Goal: Information Seeking & Learning: Learn about a topic

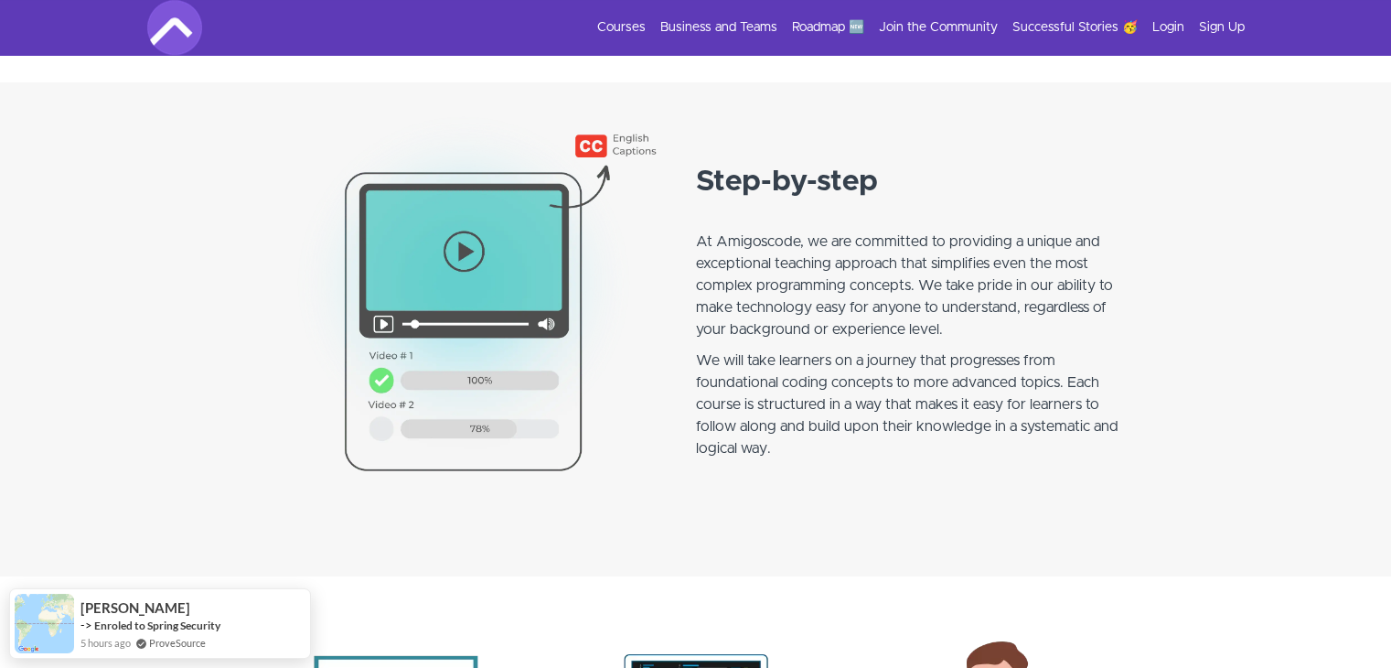
scroll to position [1372, 0]
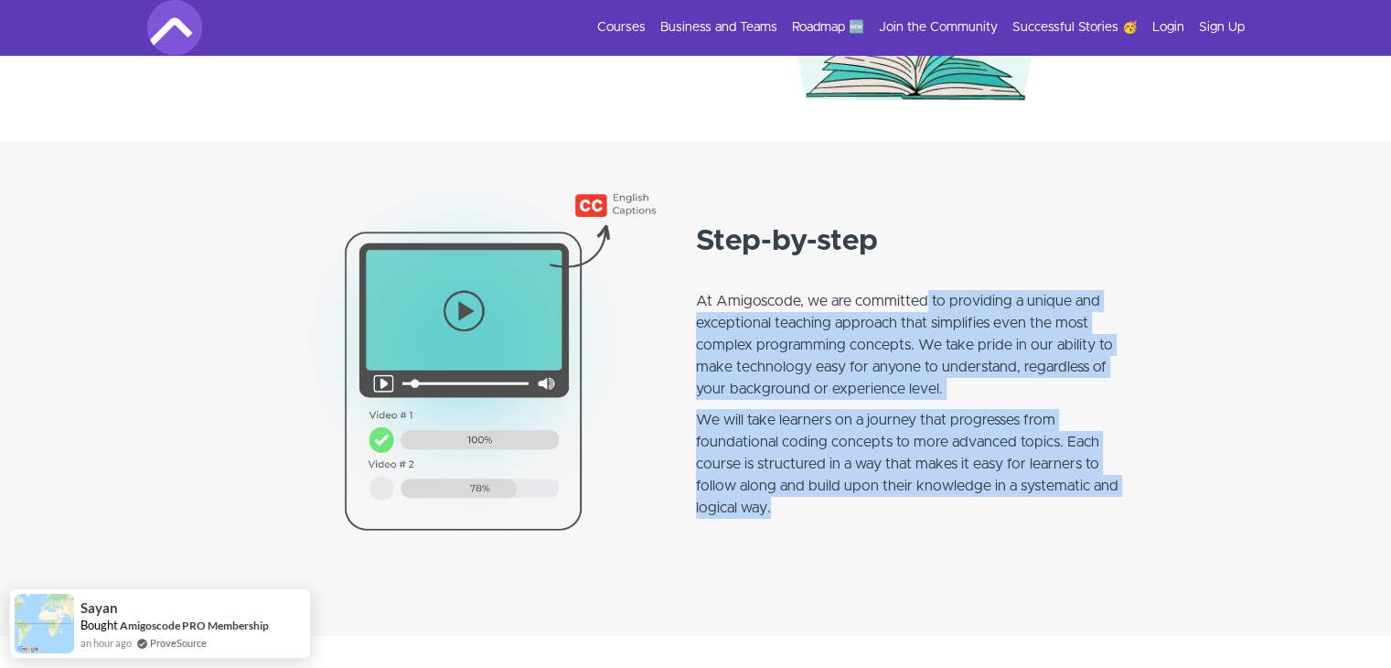
drag, startPoint x: 922, startPoint y: 303, endPoint x: 1099, endPoint y: 509, distance: 271.7
click at [1099, 509] on div "Step-by-step At Amigoscode, we are committed to providing a unique and exceptio…" at bounding box center [915, 380] width 439 height 321
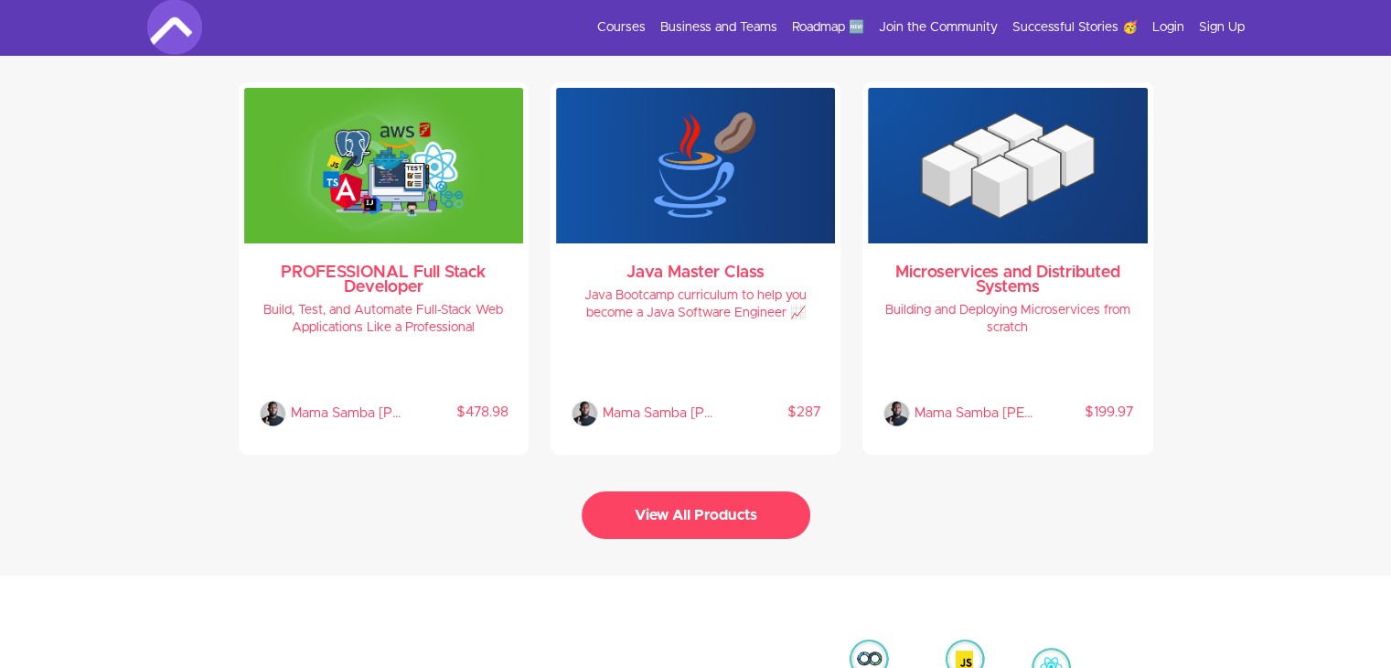
scroll to position [3842, 0]
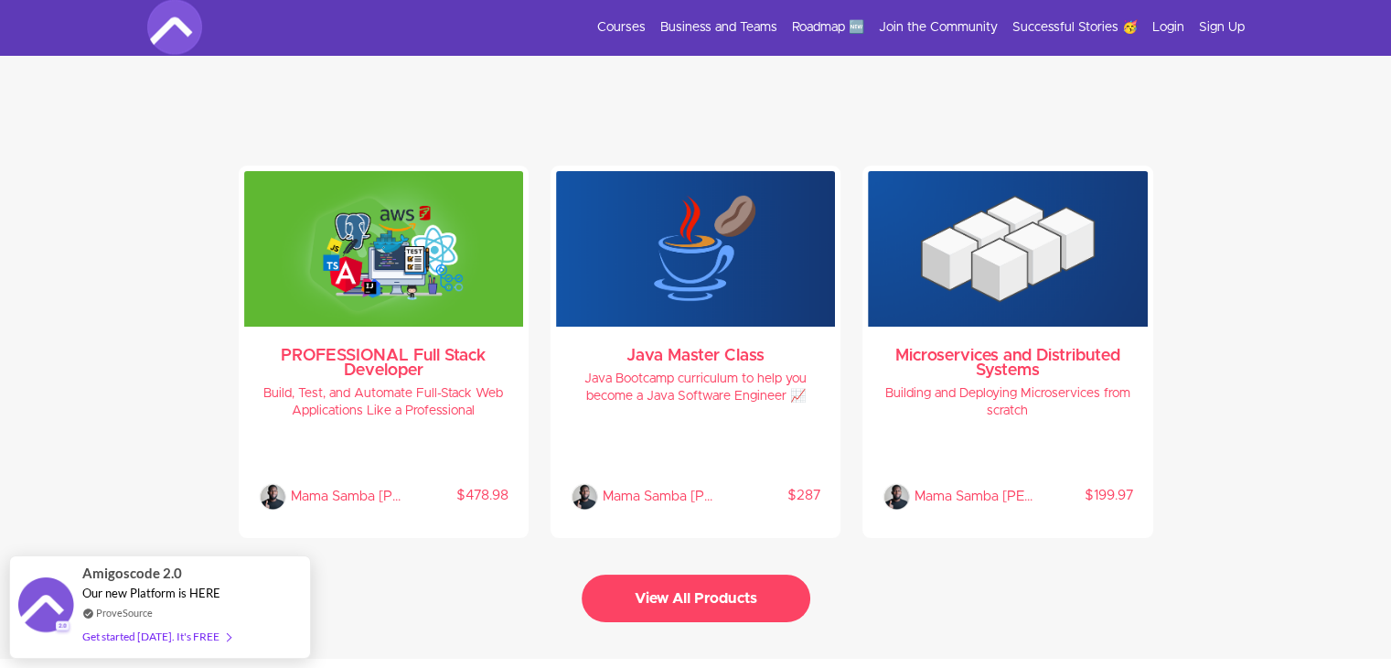
click at [735, 597] on button "View All Products" at bounding box center [696, 598] width 229 height 48
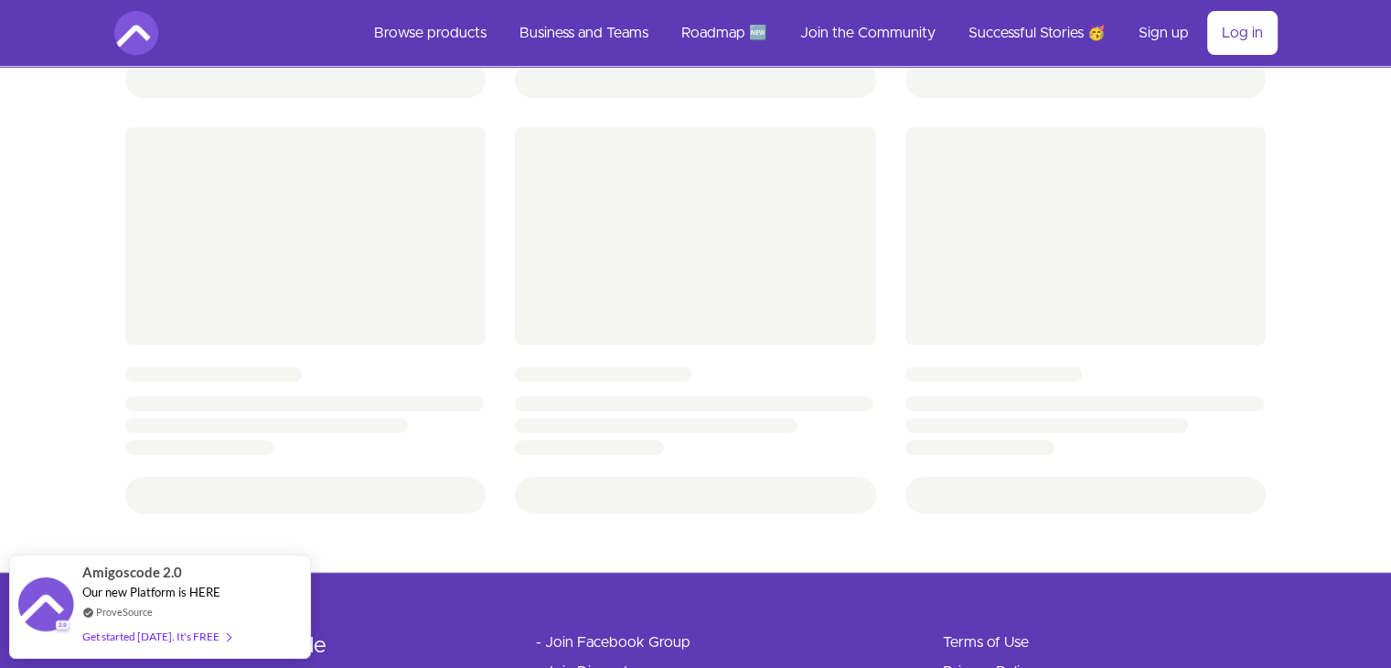
scroll to position [851, 0]
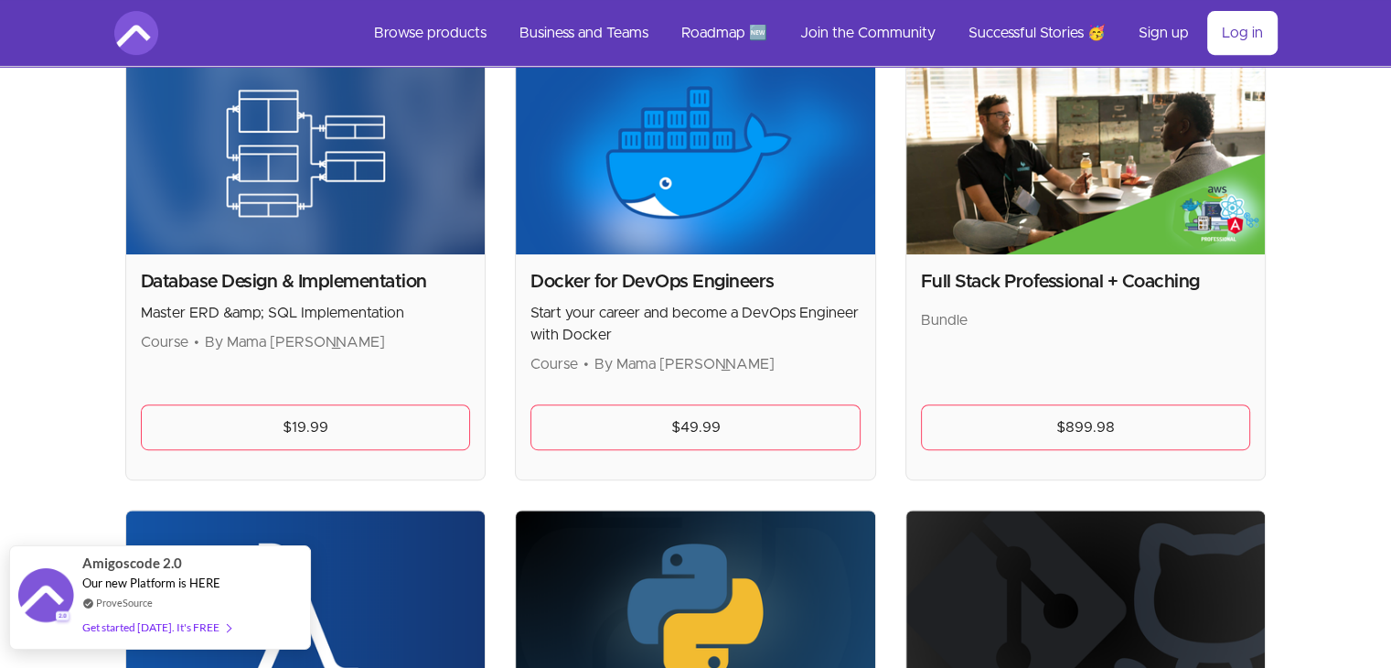
drag, startPoint x: 144, startPoint y: 628, endPoint x: 103, endPoint y: 564, distance: 75.6
click at [103, 564] on span "Amigoscode 2.0" at bounding box center [132, 562] width 100 height 21
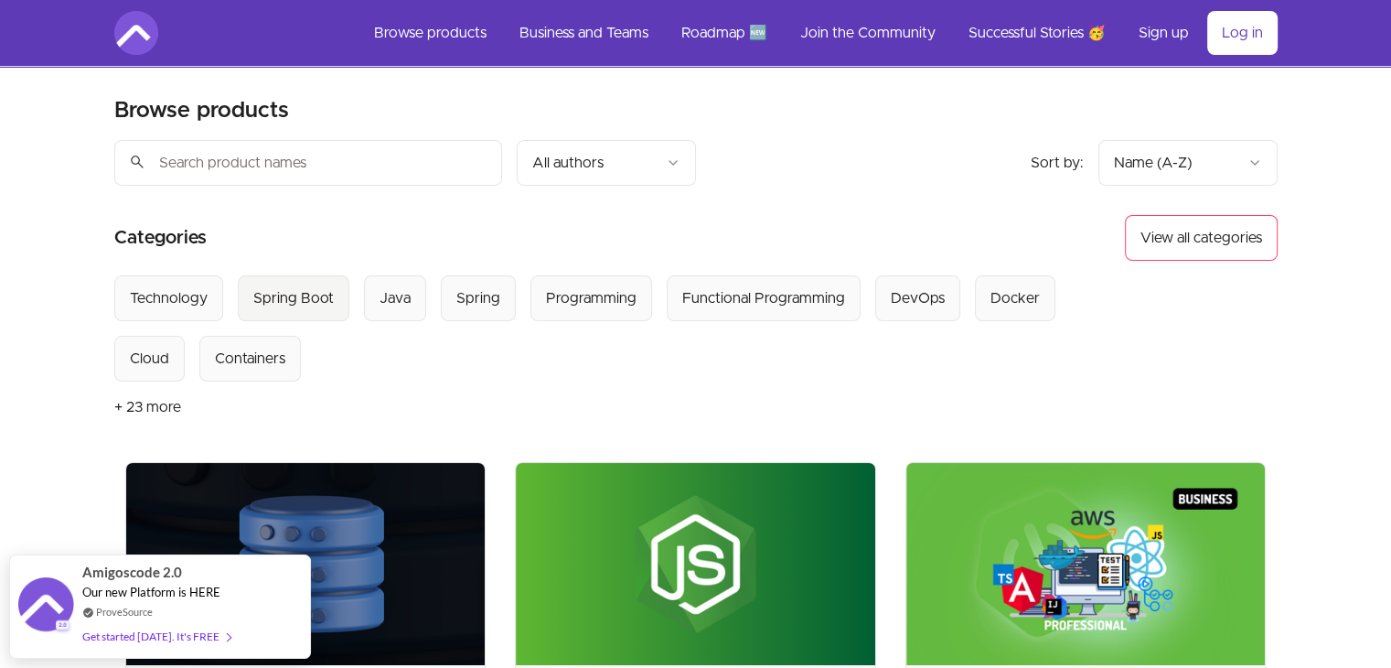
click at [312, 297] on div "Spring Boot" at bounding box center [293, 298] width 80 height 22
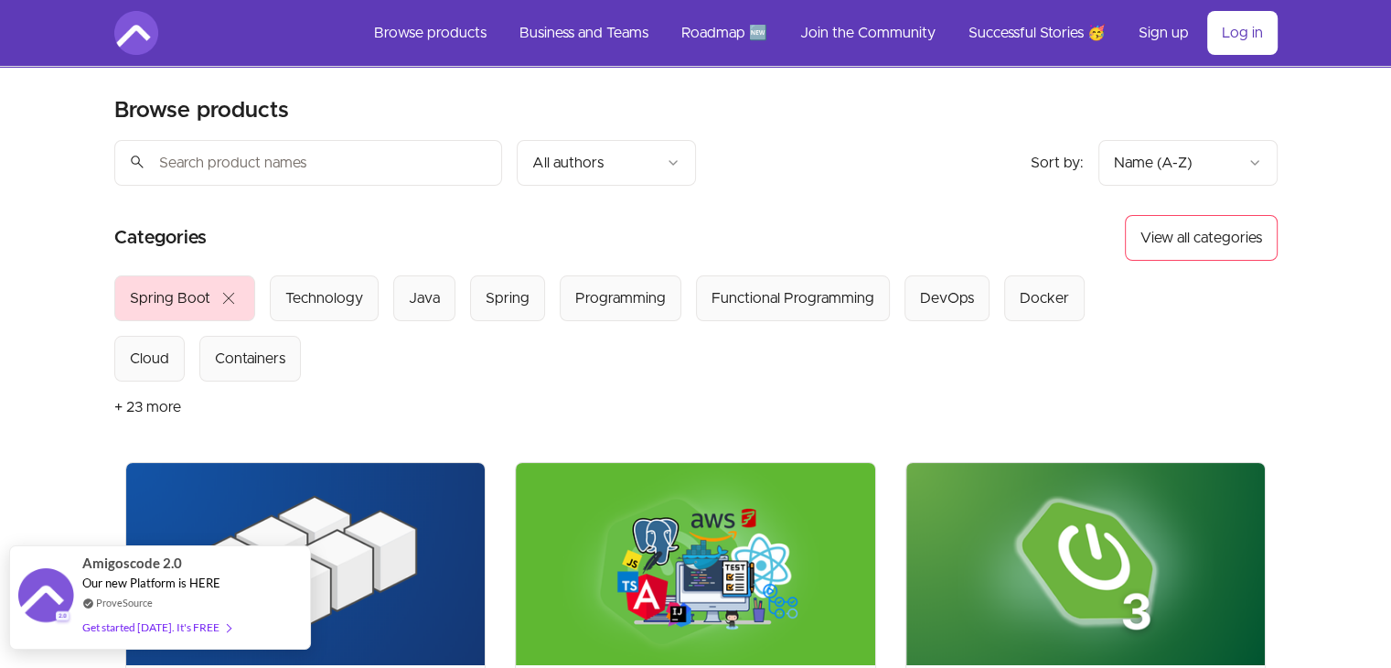
drag, startPoint x: 114, startPoint y: 632, endPoint x: 76, endPoint y: 564, distance: 77.8
click at [181, 629] on div "Get started today. It's FREE" at bounding box center [156, 627] width 148 height 21
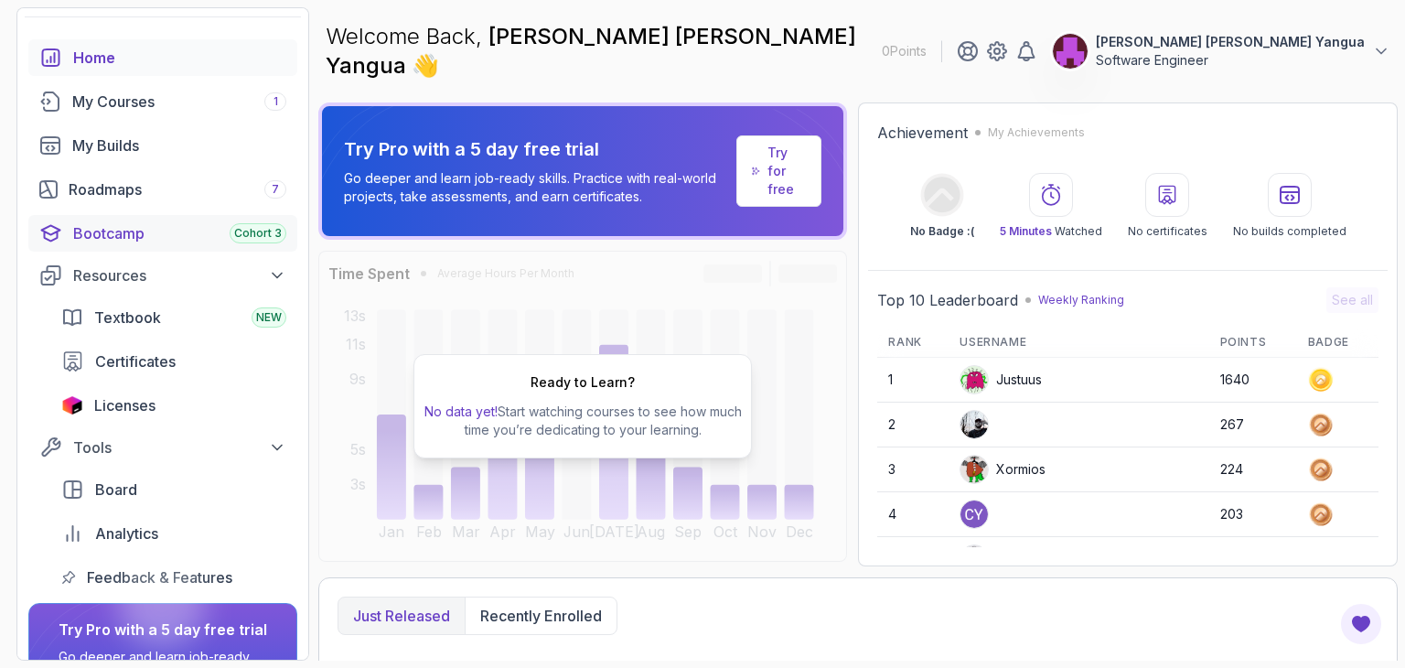
scroll to position [91, 0]
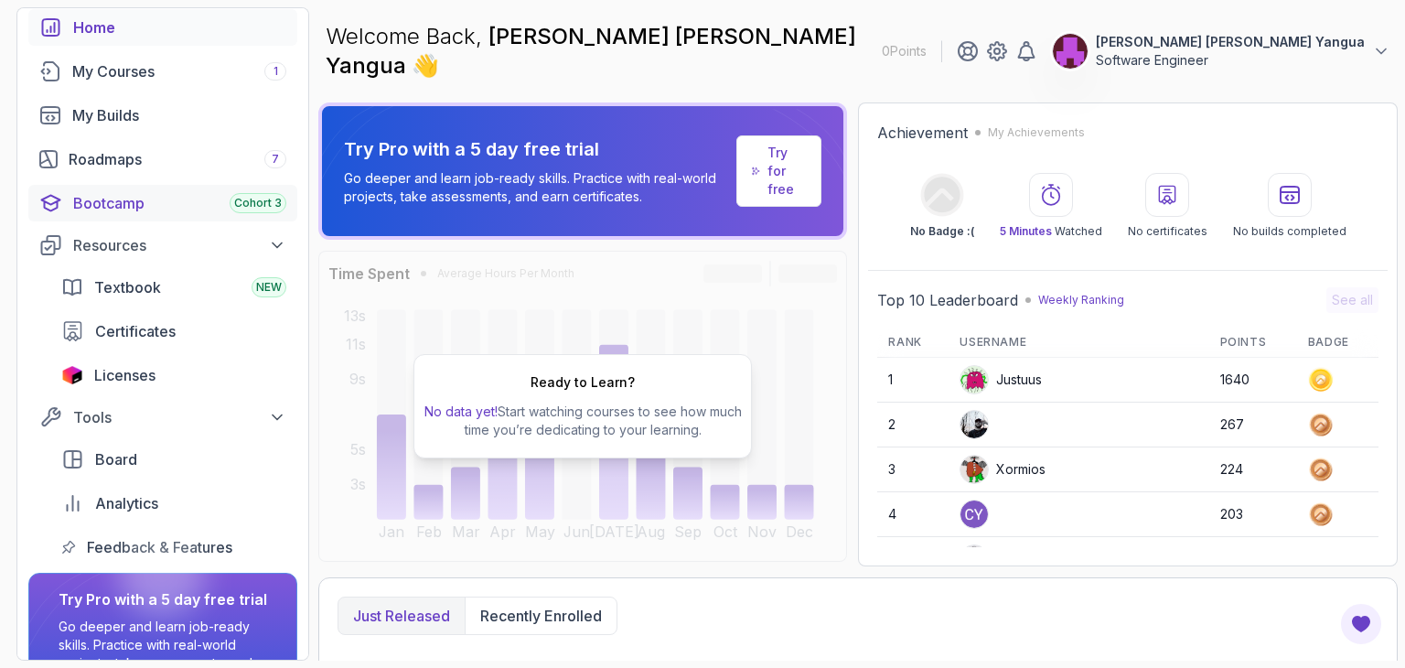
click at [188, 209] on div "Bootcamp Cohort 3" at bounding box center [179, 203] width 213 height 22
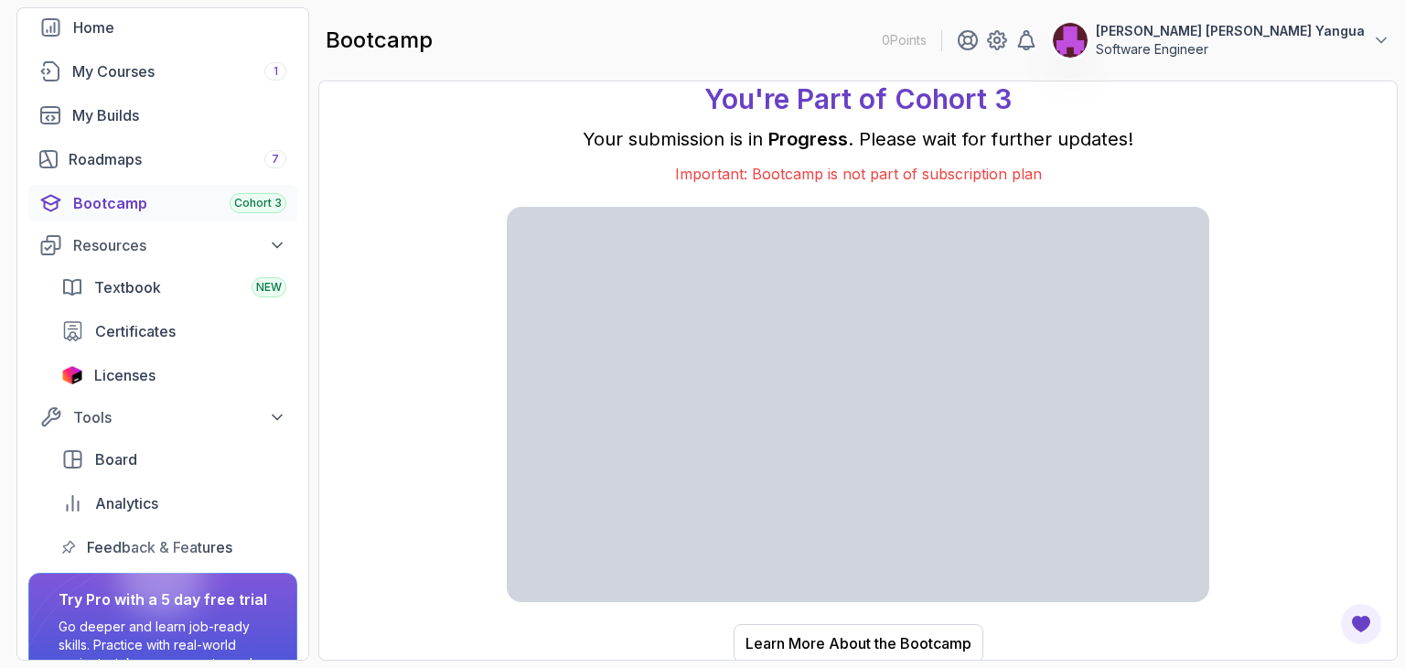
scroll to position [25, 0]
click at [153, 252] on div "Resources" at bounding box center [179, 245] width 213 height 22
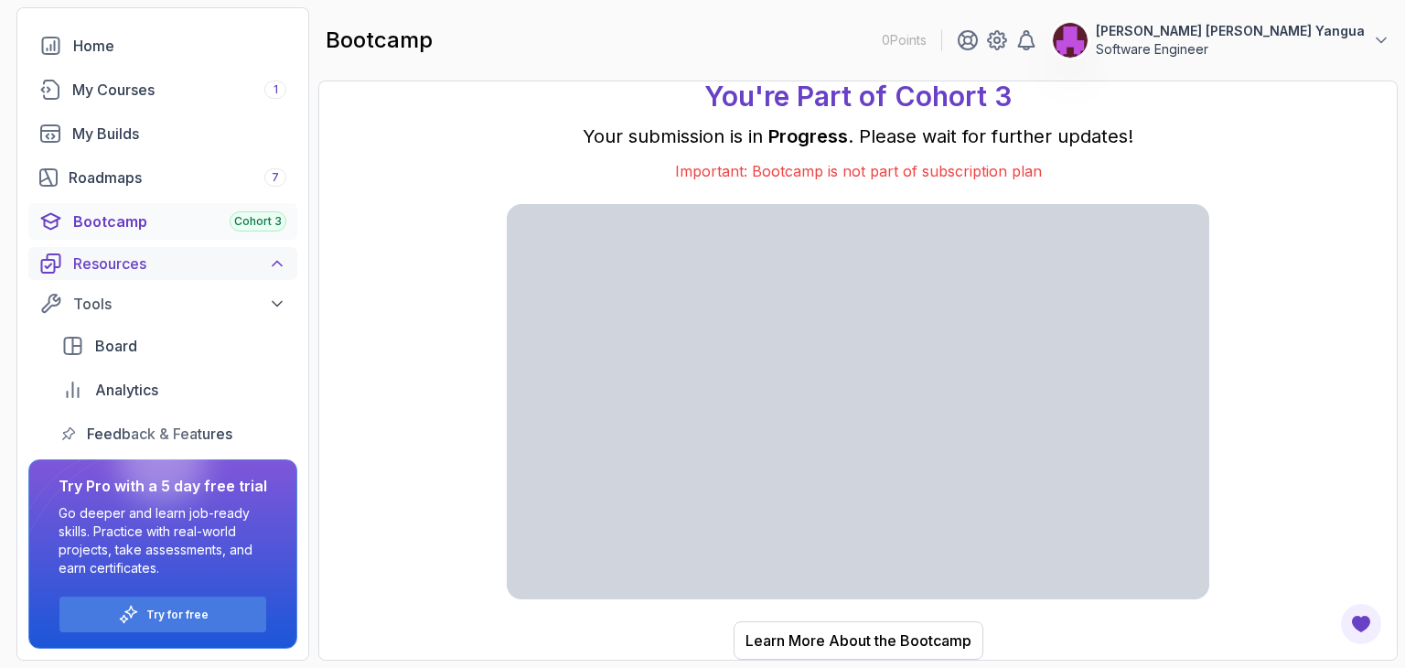
click at [154, 252] on div "Resources" at bounding box center [179, 263] width 213 height 22
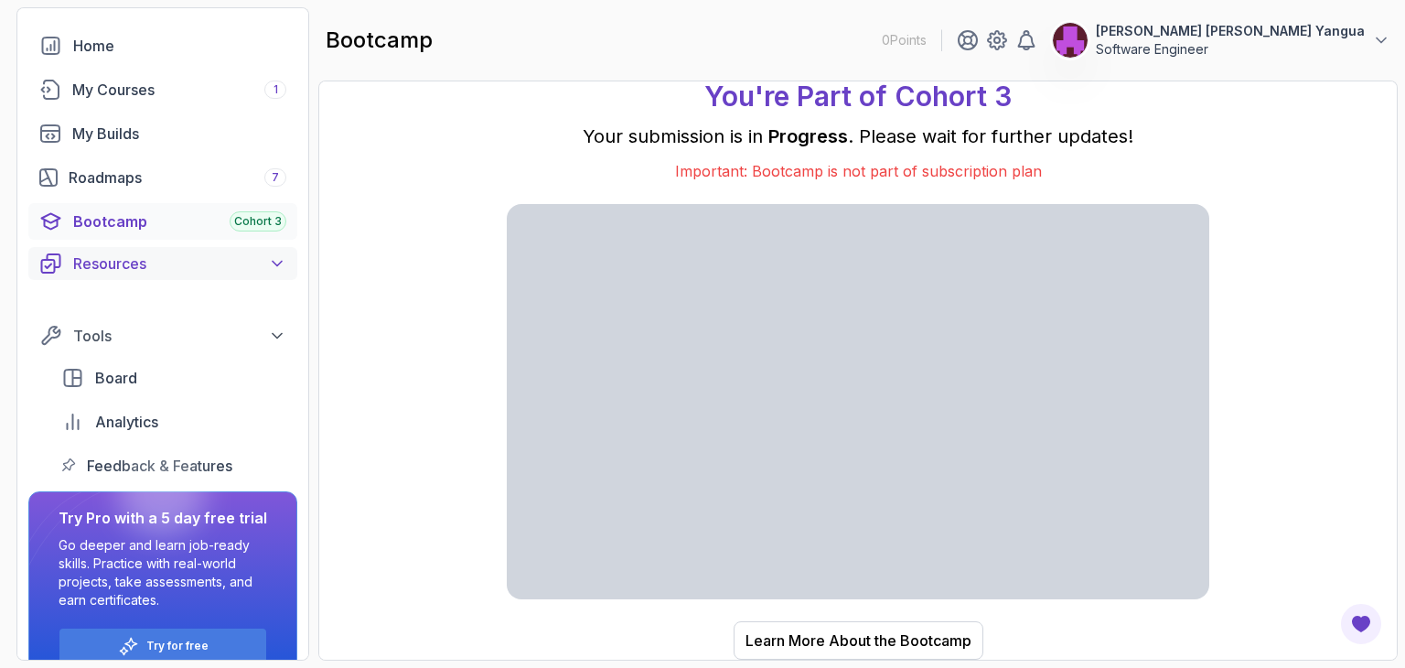
scroll to position [91, 0]
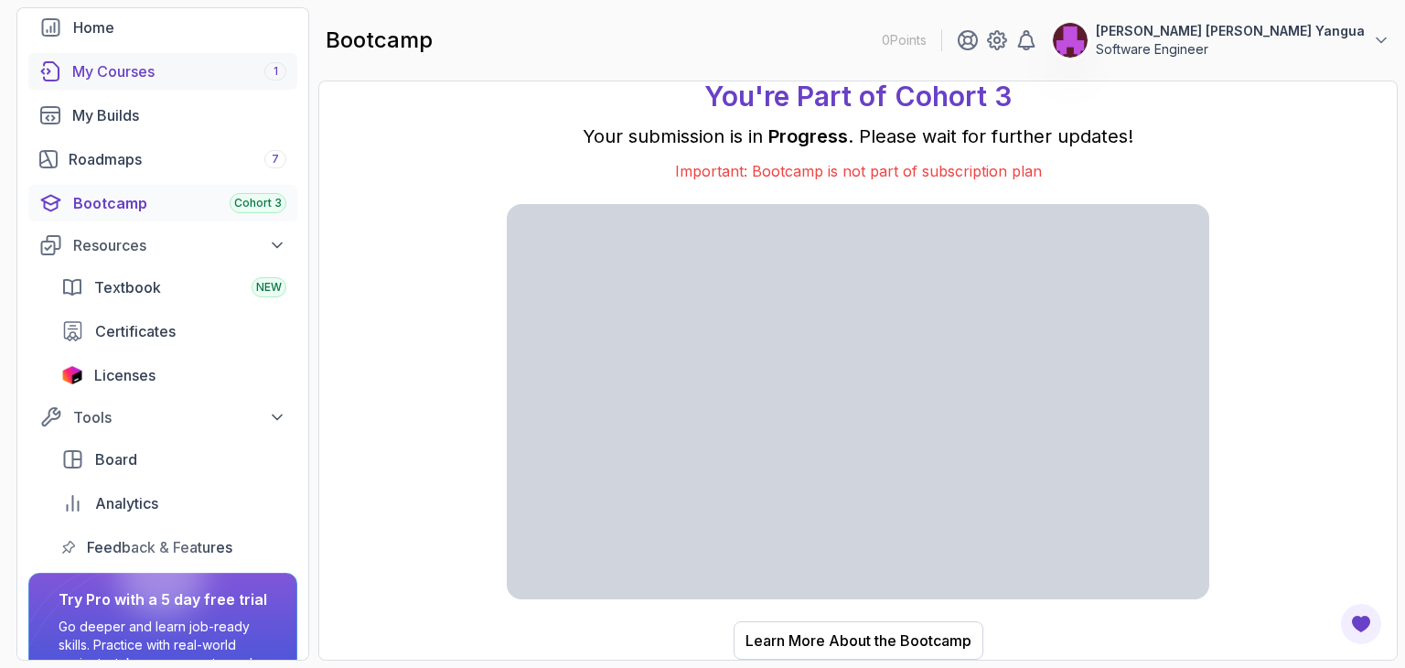
click at [123, 80] on div "My Courses 1" at bounding box center [179, 71] width 214 height 22
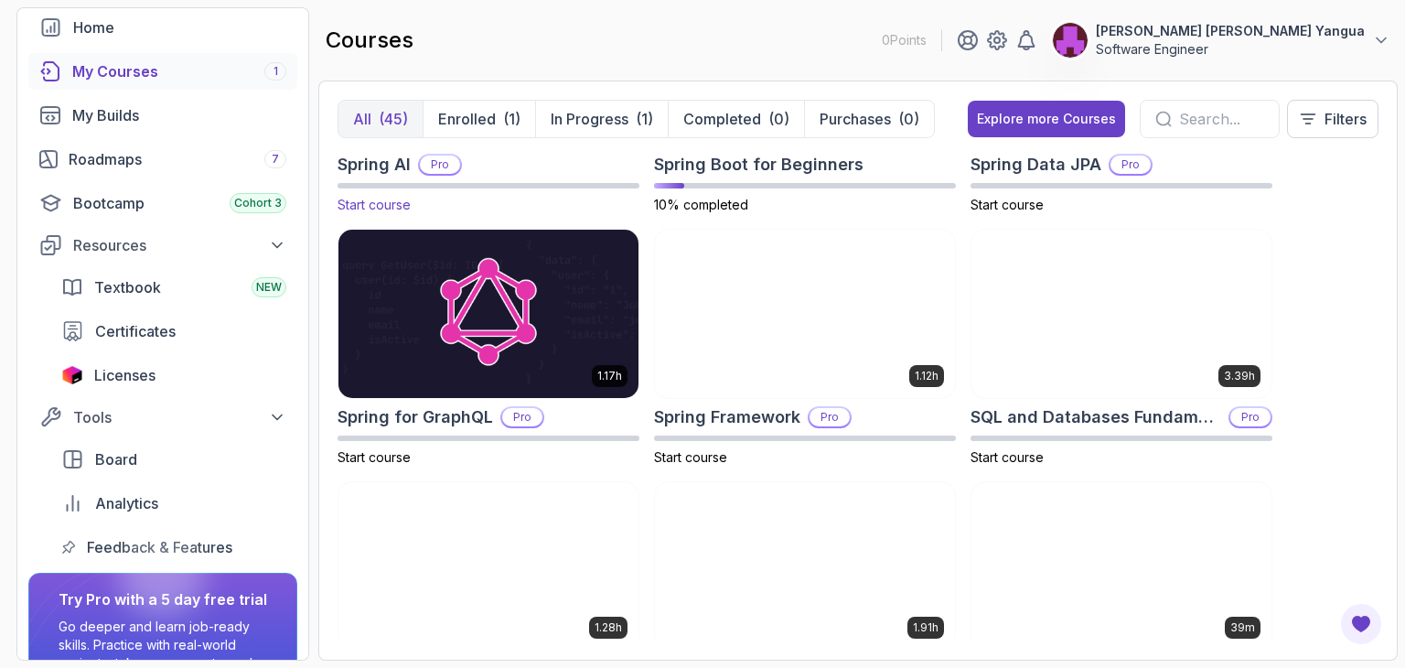
scroll to position [3110, 0]
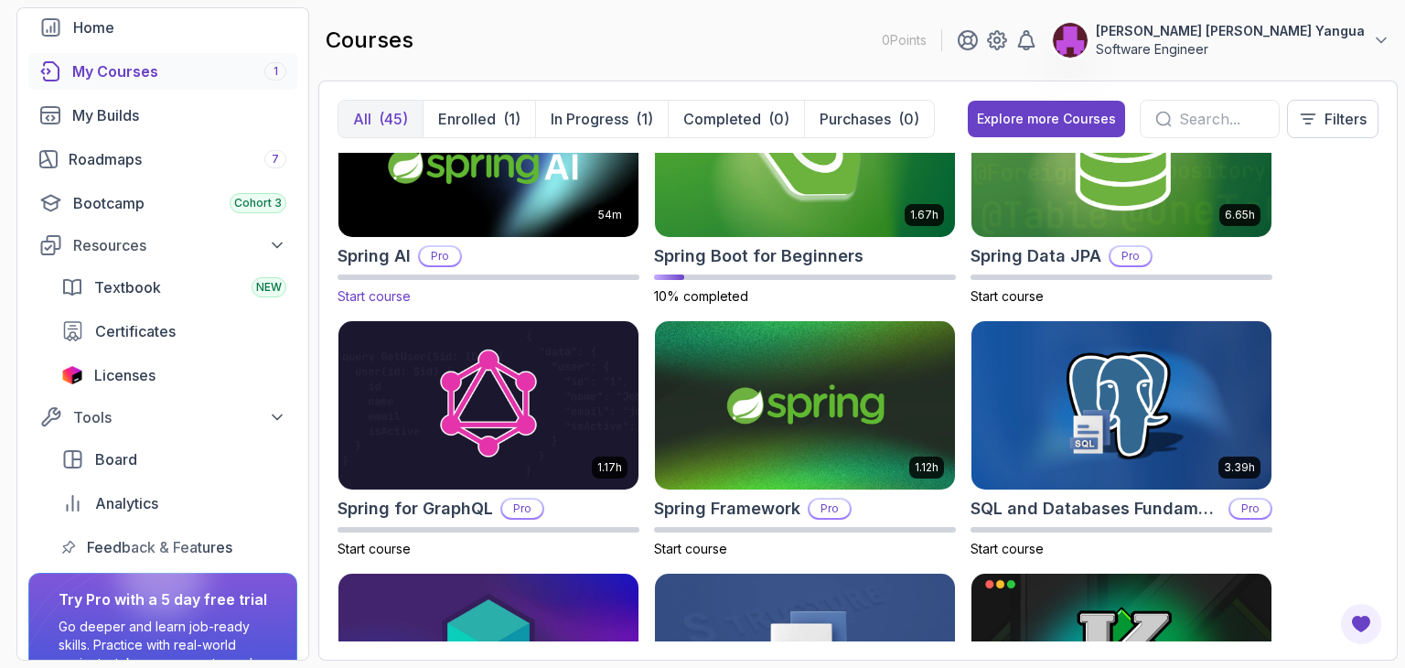
click at [382, 250] on h2 "Spring AI" at bounding box center [374, 256] width 73 height 26
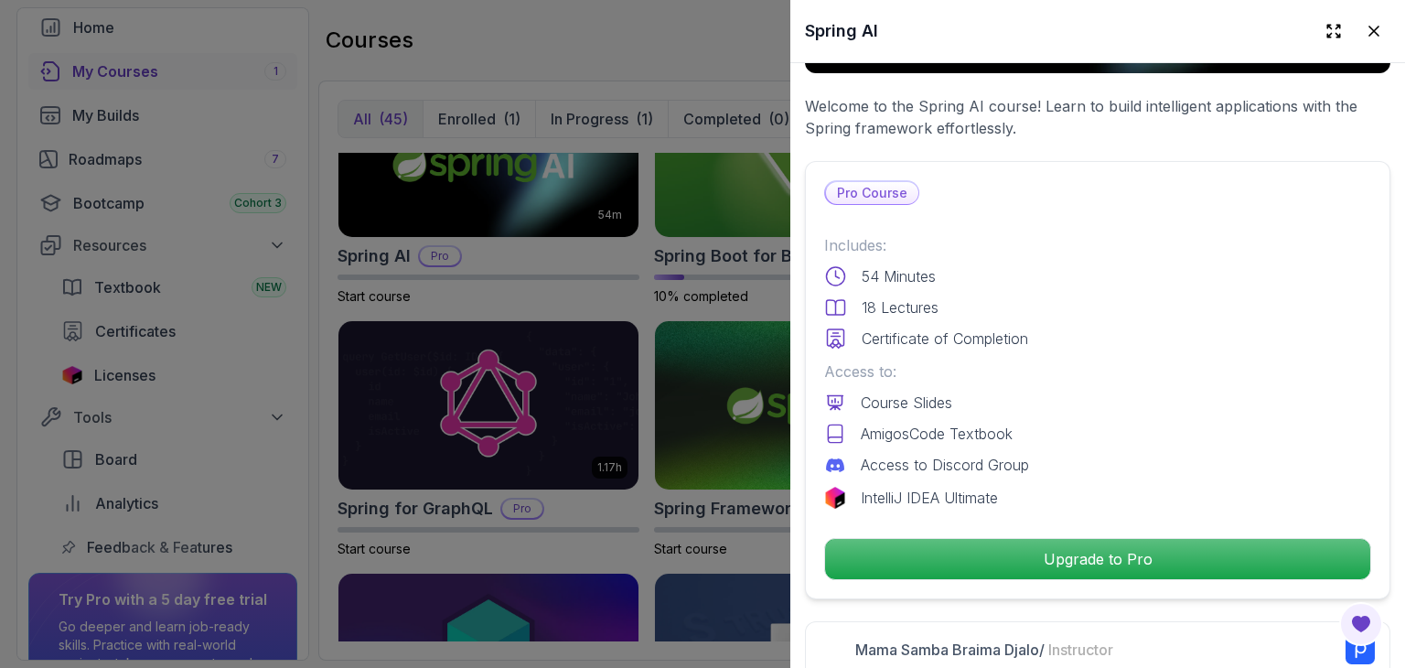
scroll to position [366, 0]
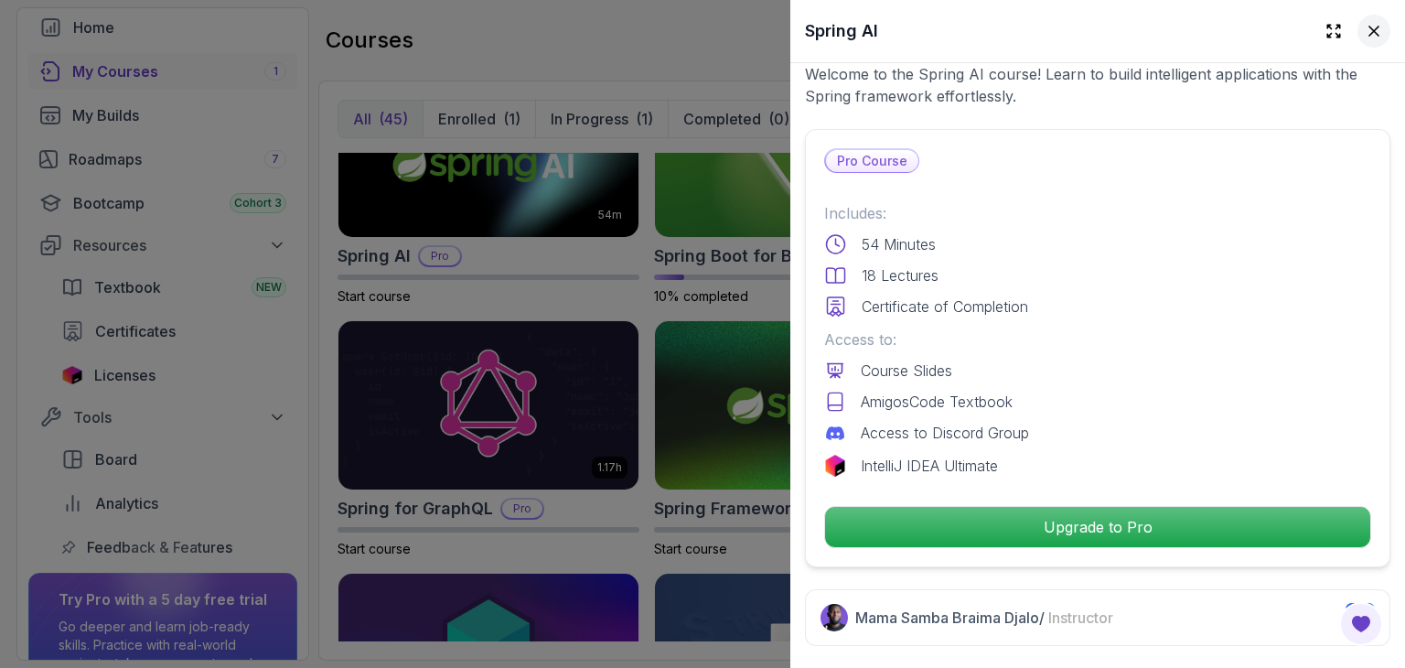
click at [1365, 30] on icon at bounding box center [1374, 31] width 18 height 18
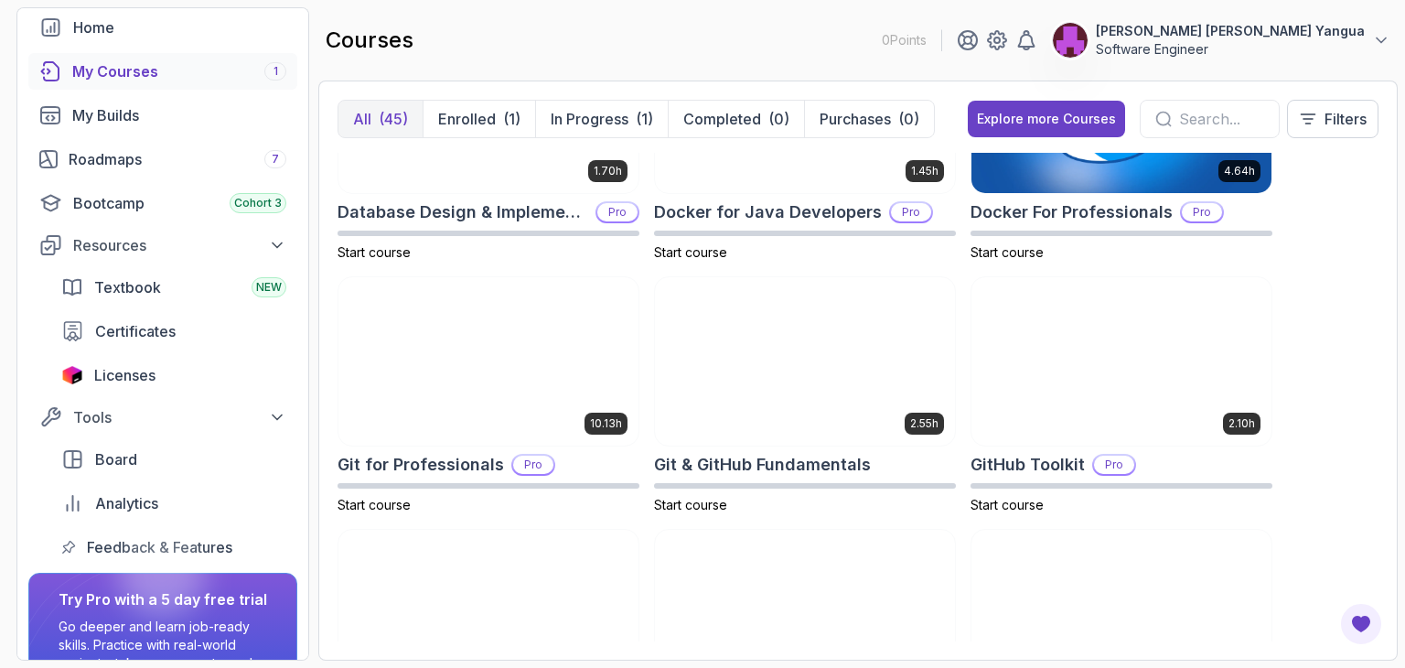
scroll to position [732, 0]
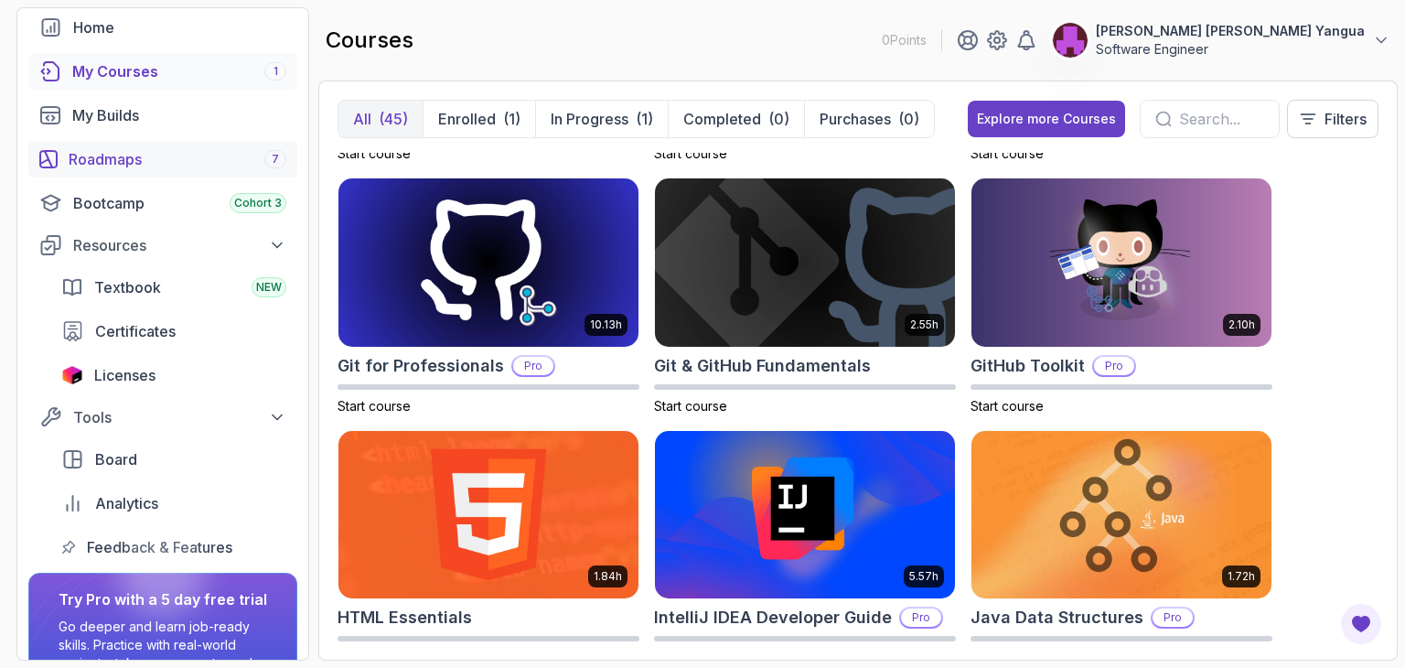
click at [124, 152] on div "Roadmaps 7" at bounding box center [178, 159] width 218 height 22
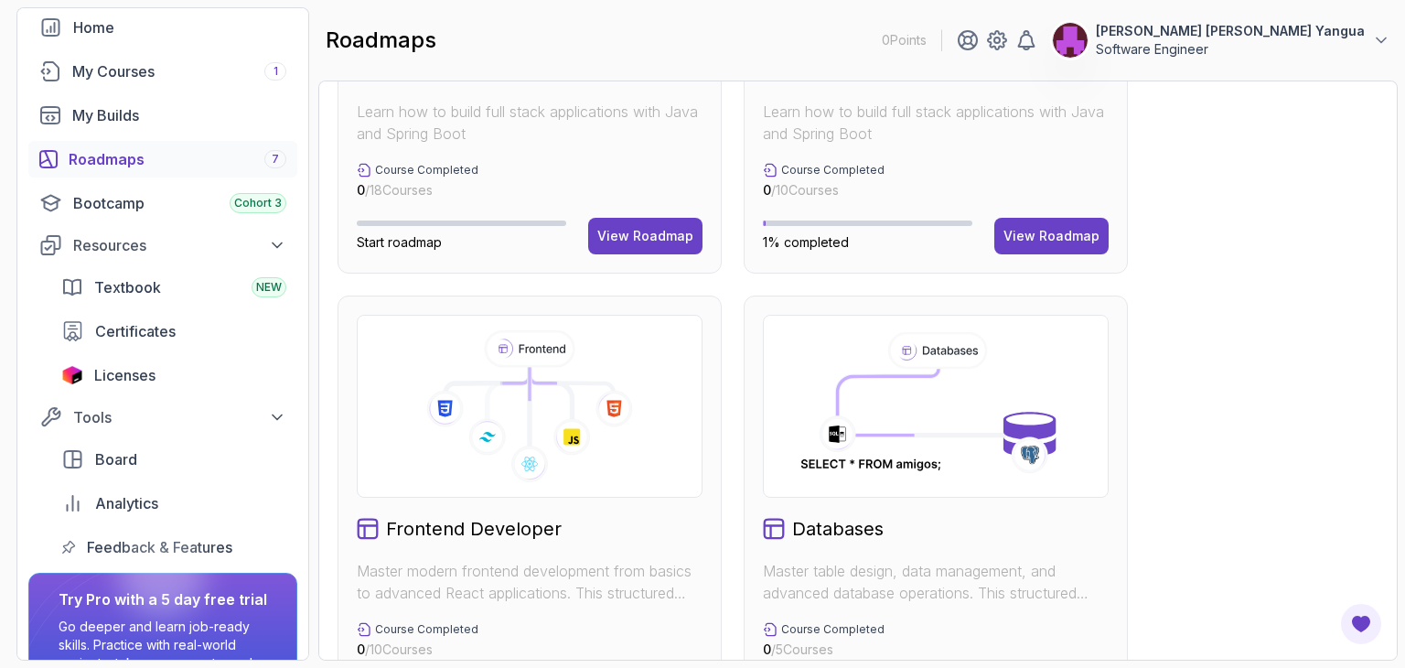
scroll to position [448, 0]
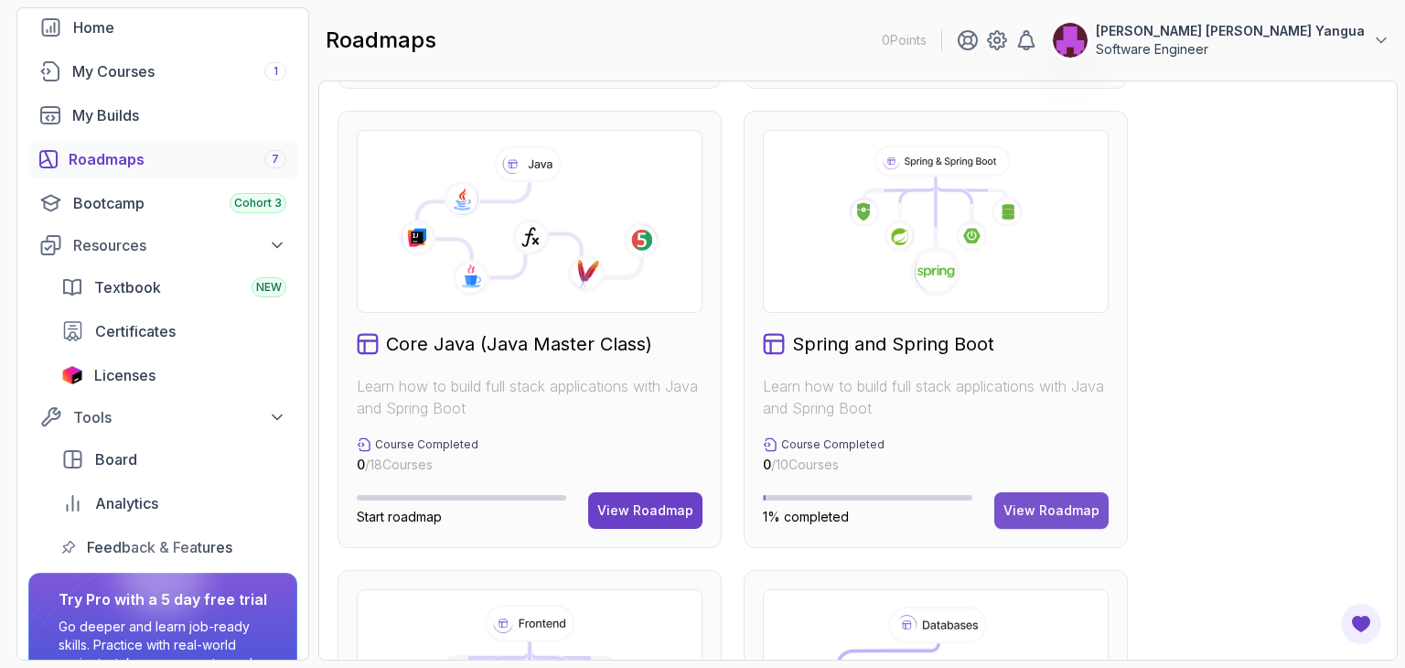
click at [1038, 513] on div "View Roadmap" at bounding box center [1051, 510] width 96 height 18
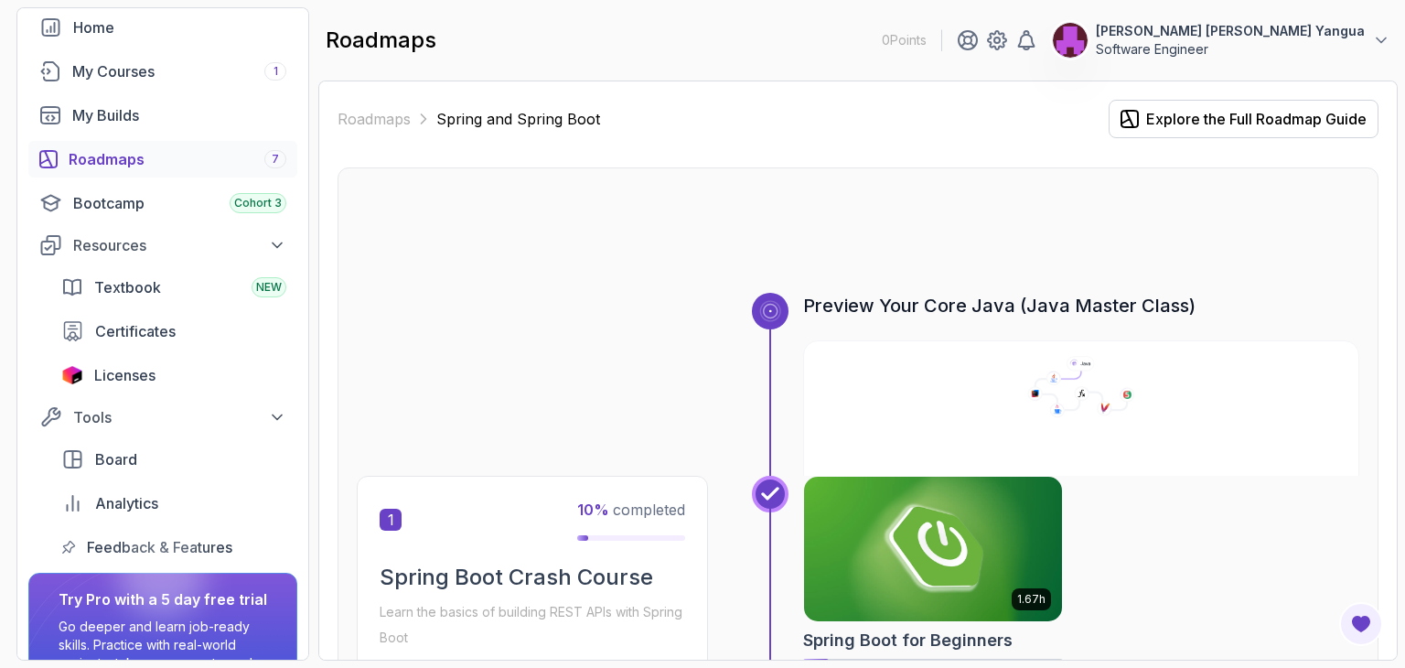
click at [929, 528] on img at bounding box center [933, 549] width 271 height 152
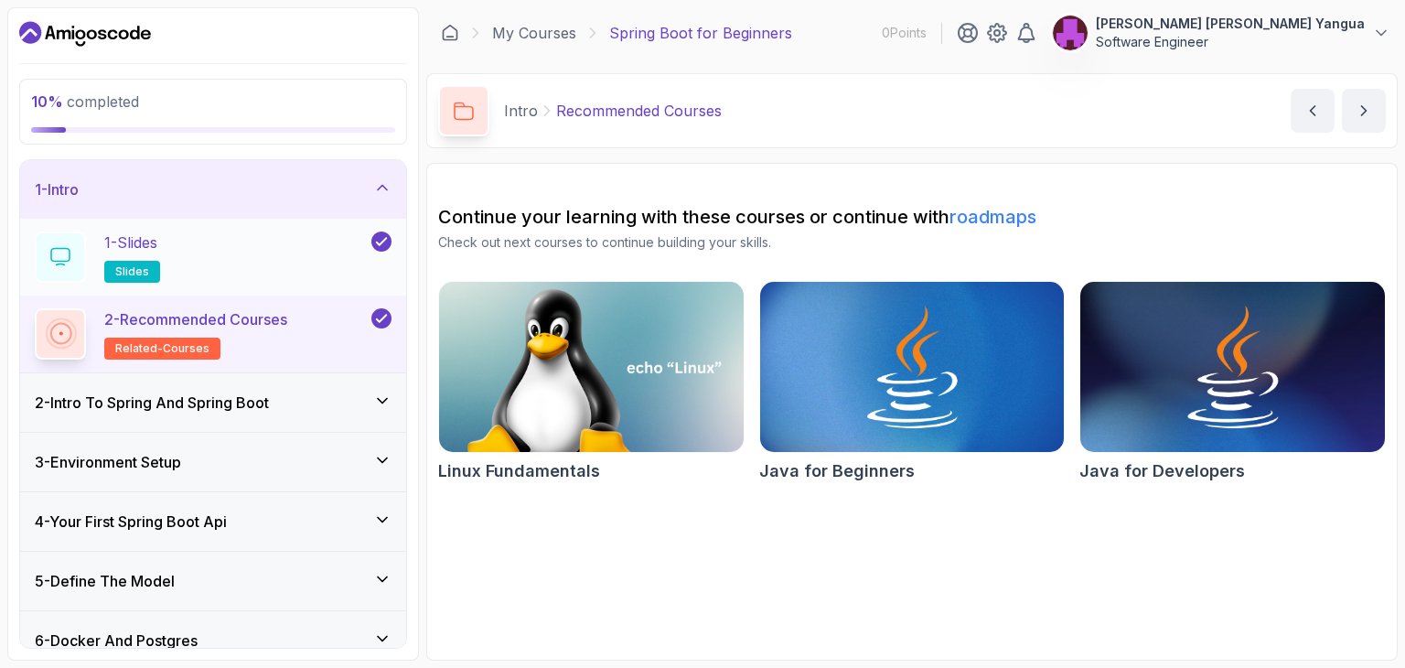
click at [381, 239] on icon at bounding box center [381, 241] width 16 height 18
click at [219, 241] on div "1 - Slides slides" at bounding box center [201, 256] width 333 height 51
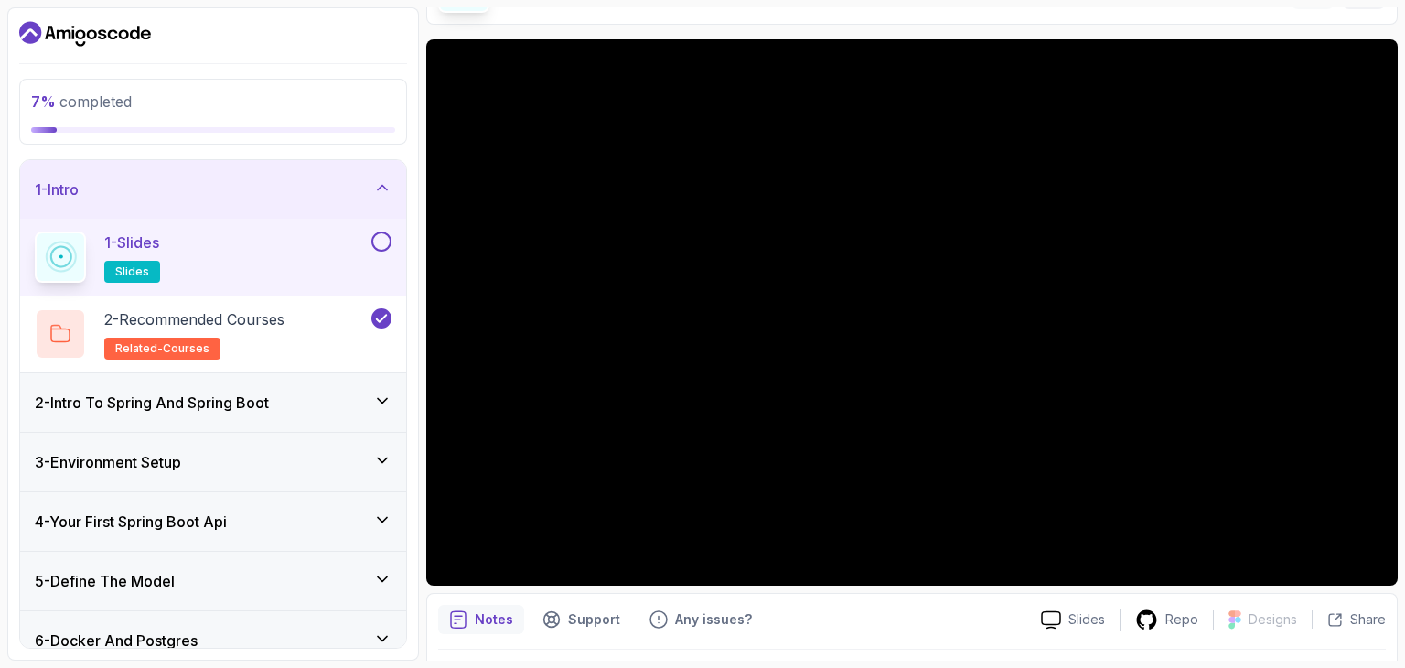
scroll to position [176, 0]
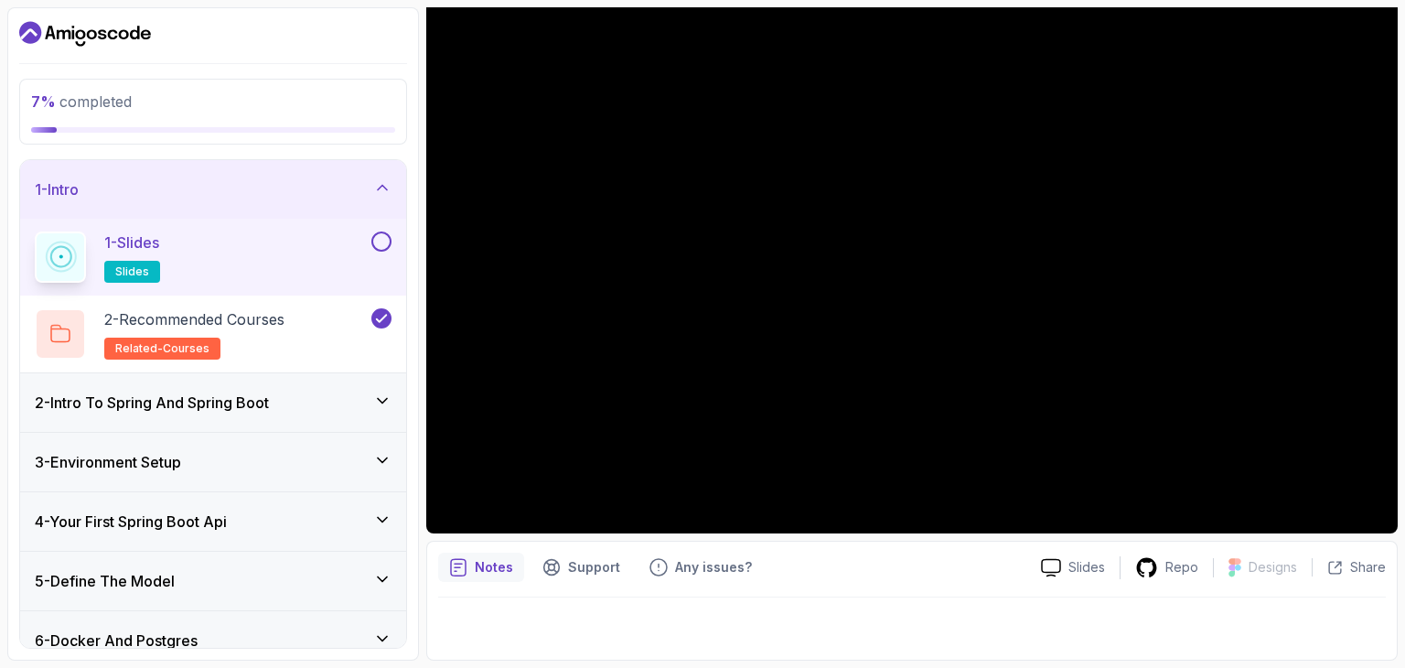
click at [131, 231] on p "1 - Slides" at bounding box center [131, 242] width 55 height 22
click at [391, 238] on button at bounding box center [381, 241] width 20 height 20
click at [249, 327] on p "2 - Recommended Courses" at bounding box center [194, 319] width 180 height 22
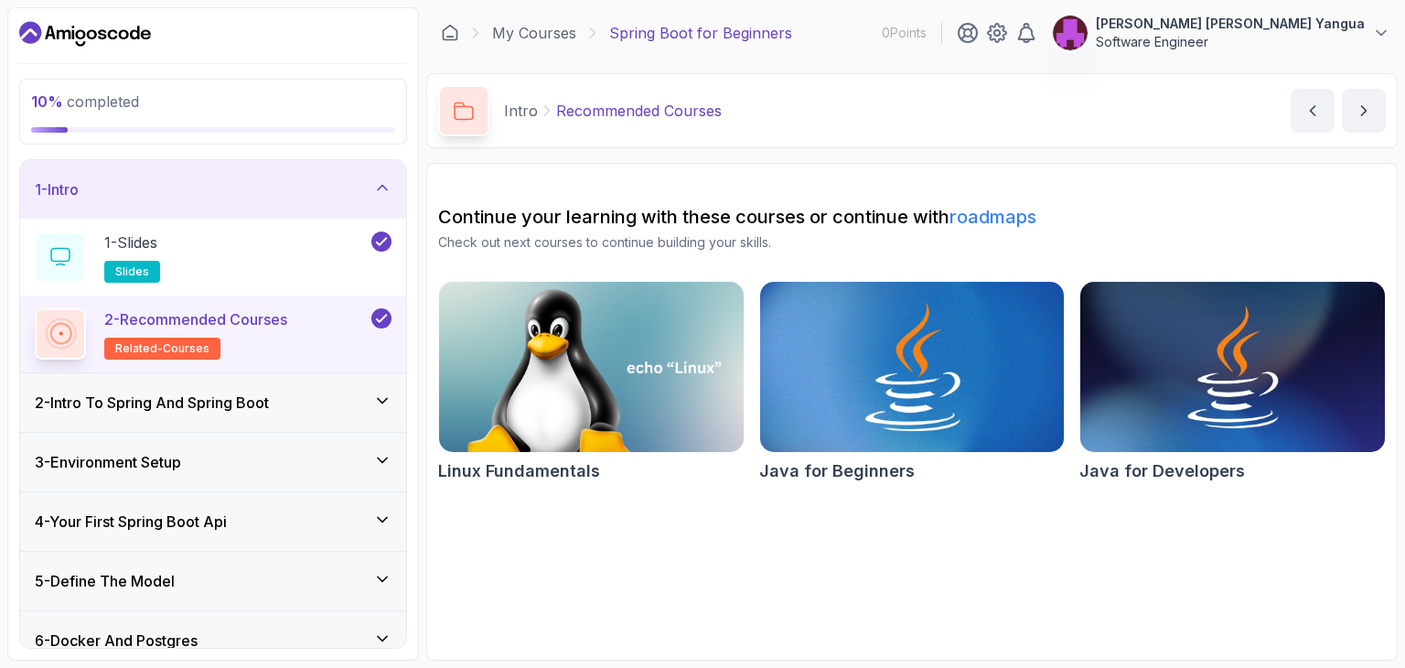
click at [874, 351] on img at bounding box center [911, 366] width 319 height 179
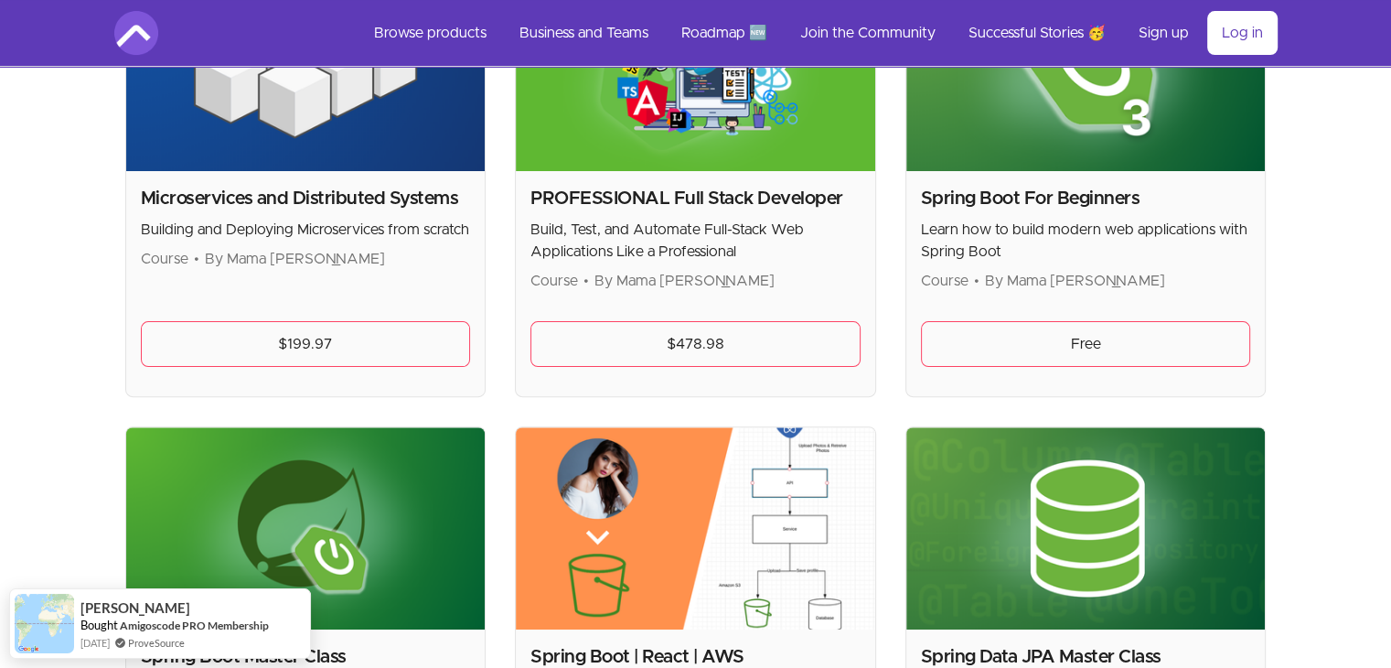
scroll to position [457, 0]
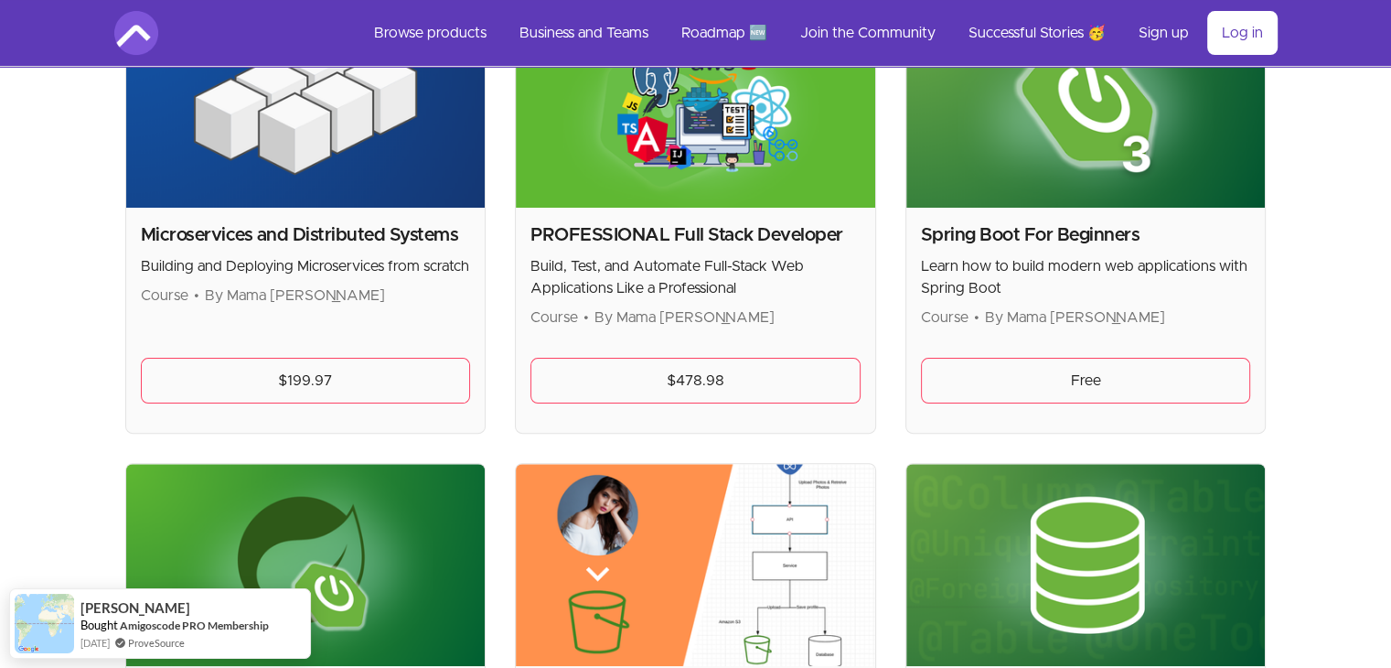
click at [706, 166] on img at bounding box center [695, 106] width 359 height 202
click at [702, 378] on link "$478.98" at bounding box center [696, 381] width 330 height 46
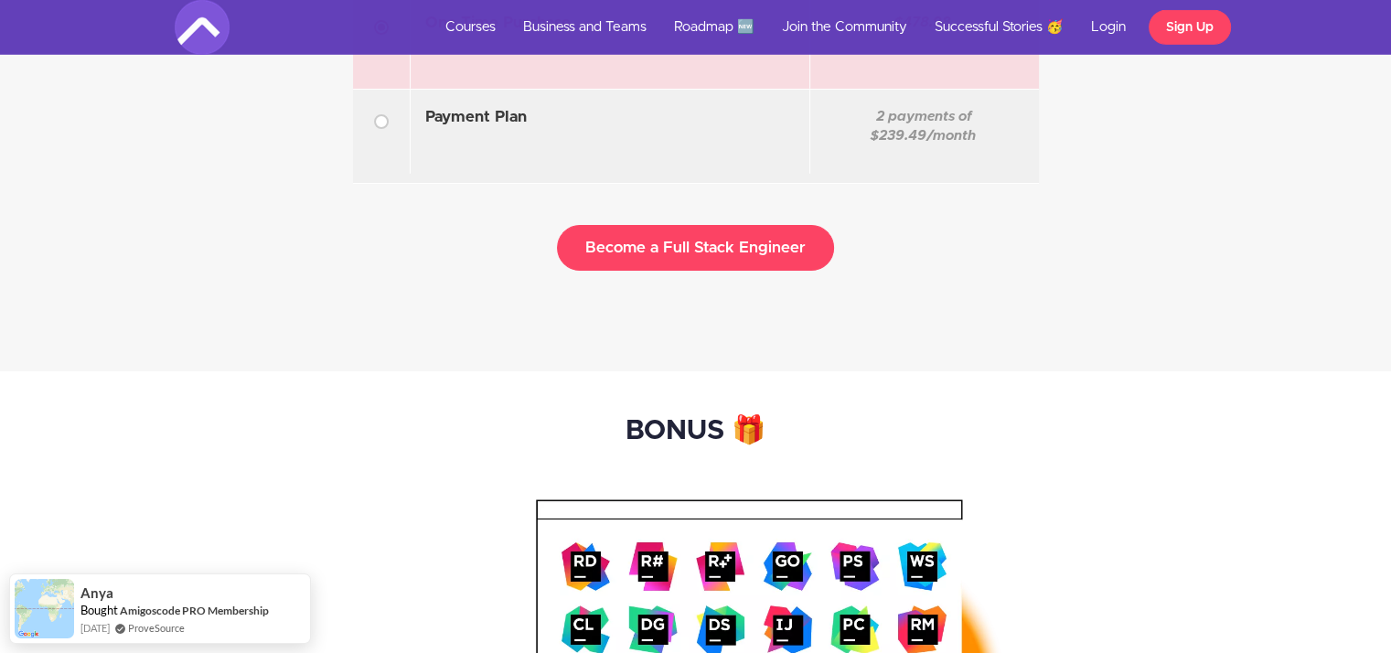
scroll to position [5031, 0]
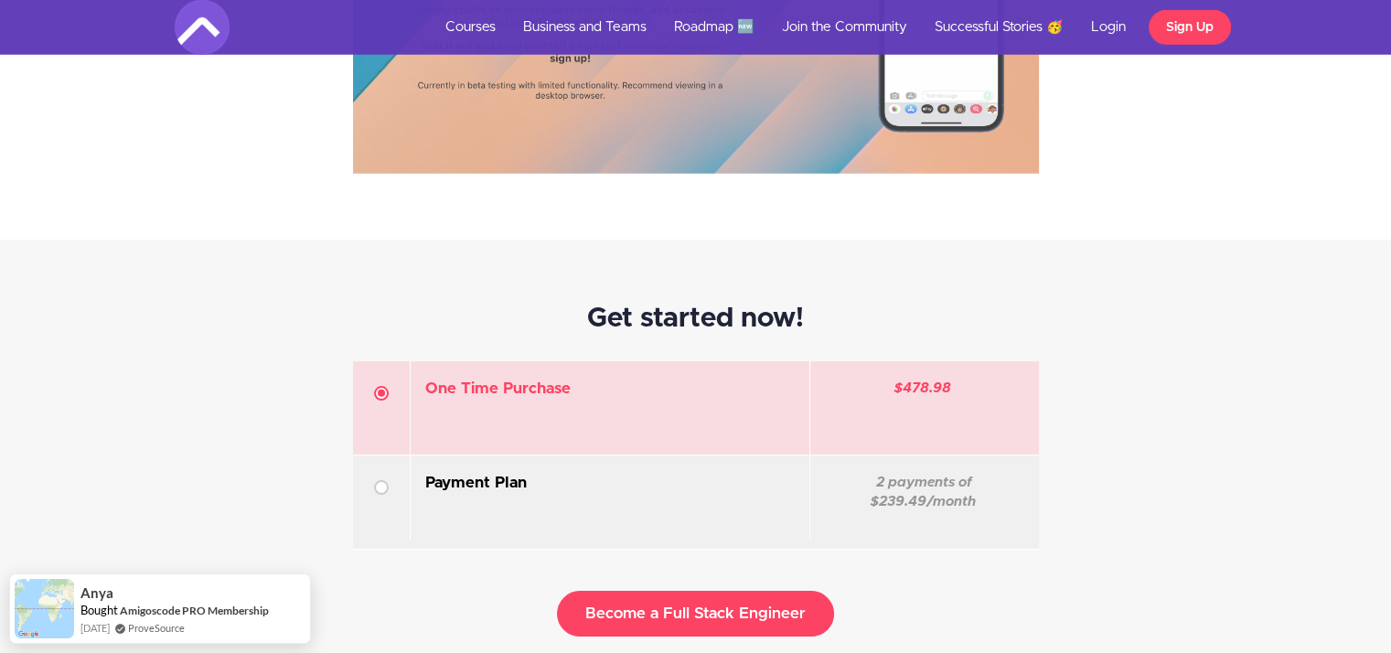
click at [388, 483] on div at bounding box center [381, 487] width 15 height 15
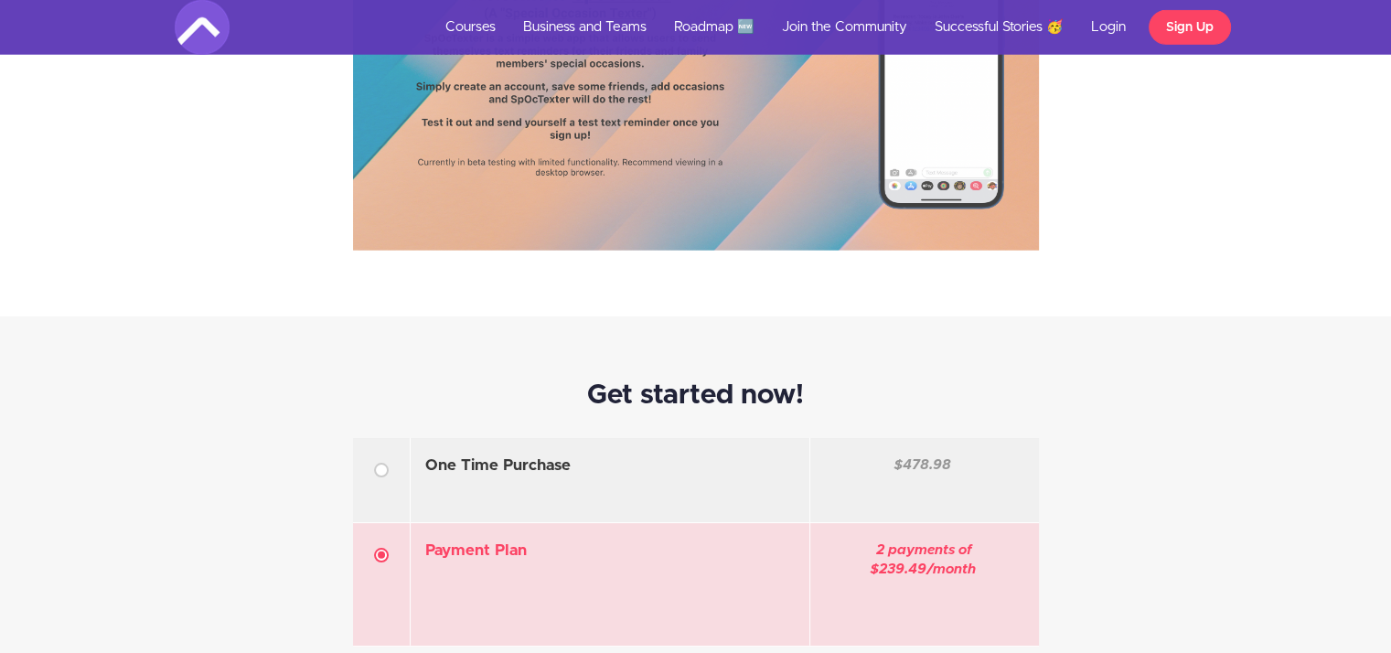
scroll to position [4939, 0]
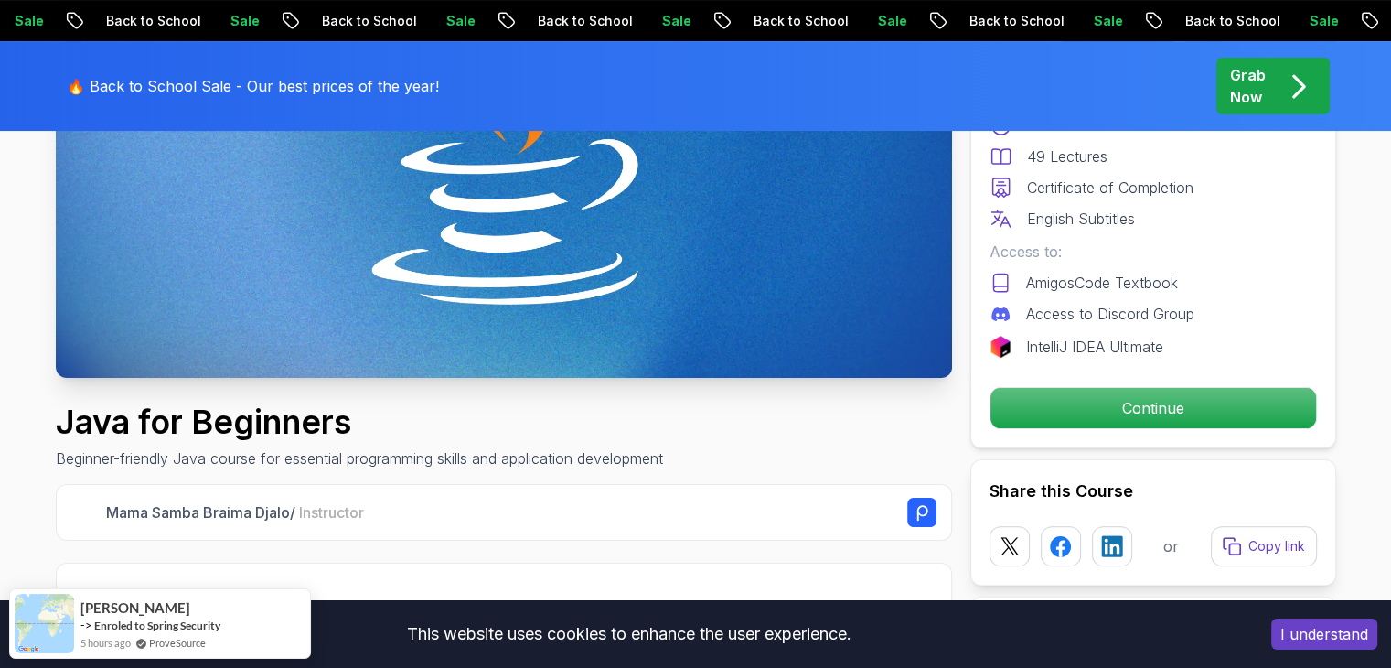
scroll to position [366, 0]
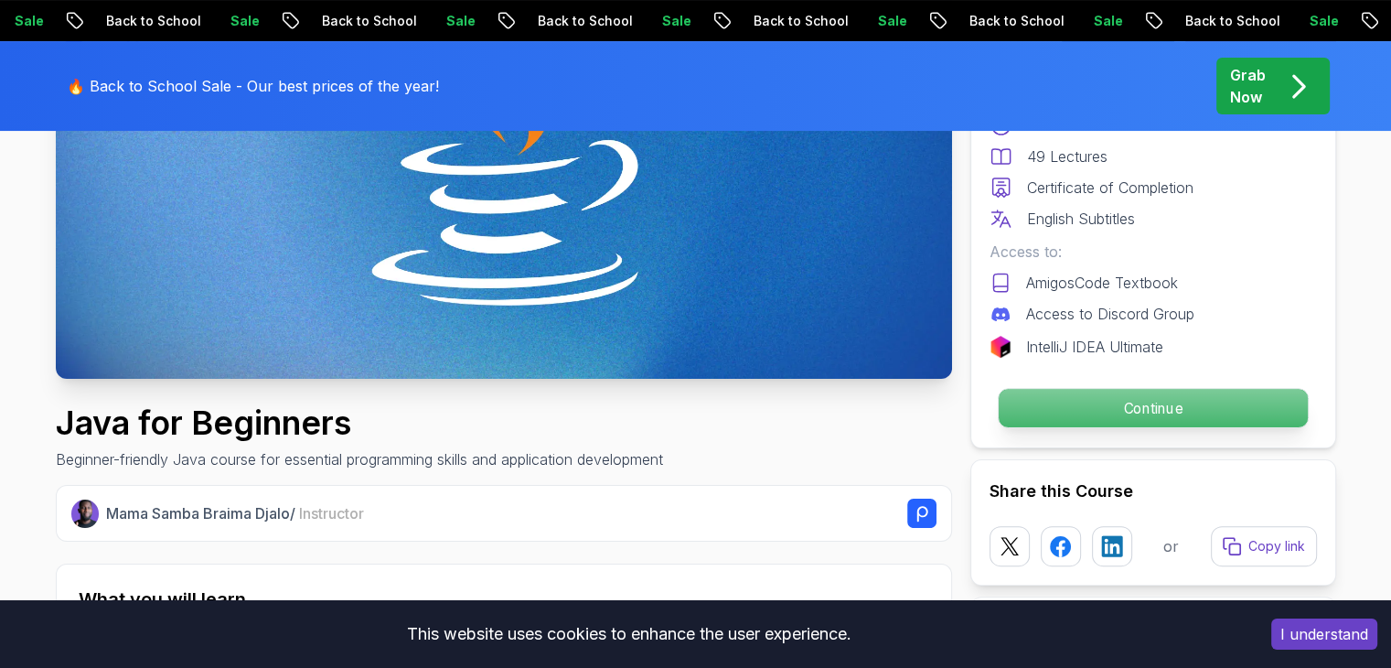
click at [1220, 416] on p "Continue" at bounding box center [1152, 408] width 309 height 38
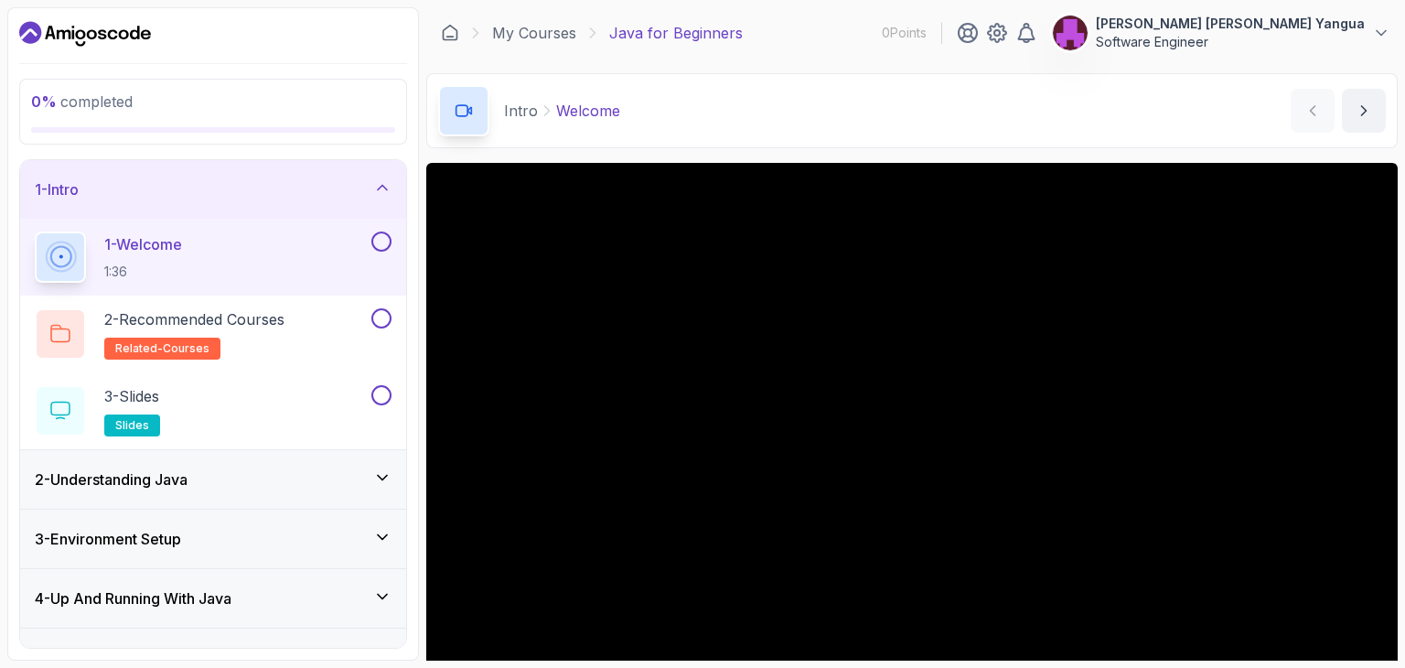
scroll to position [176, 0]
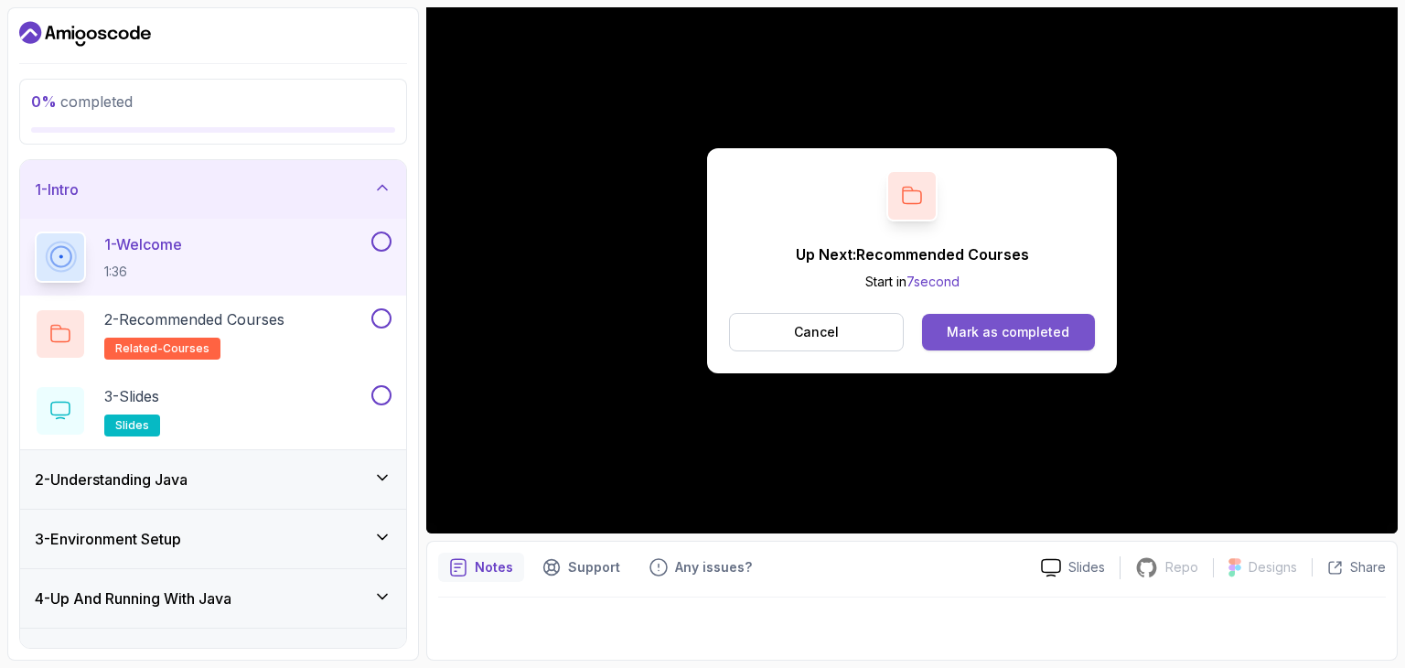
click at [1030, 327] on div "Mark as completed" at bounding box center [1008, 332] width 123 height 18
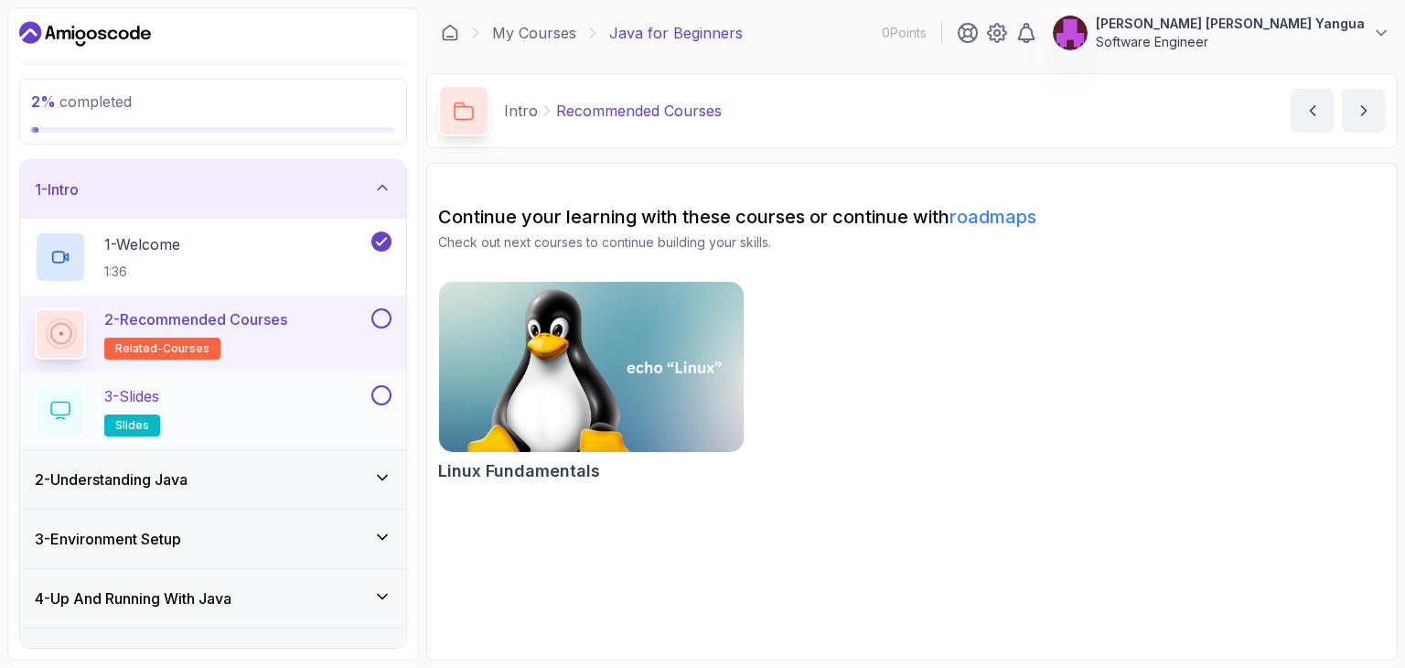
click at [298, 407] on div "3 - Slides slides" at bounding box center [201, 410] width 333 height 51
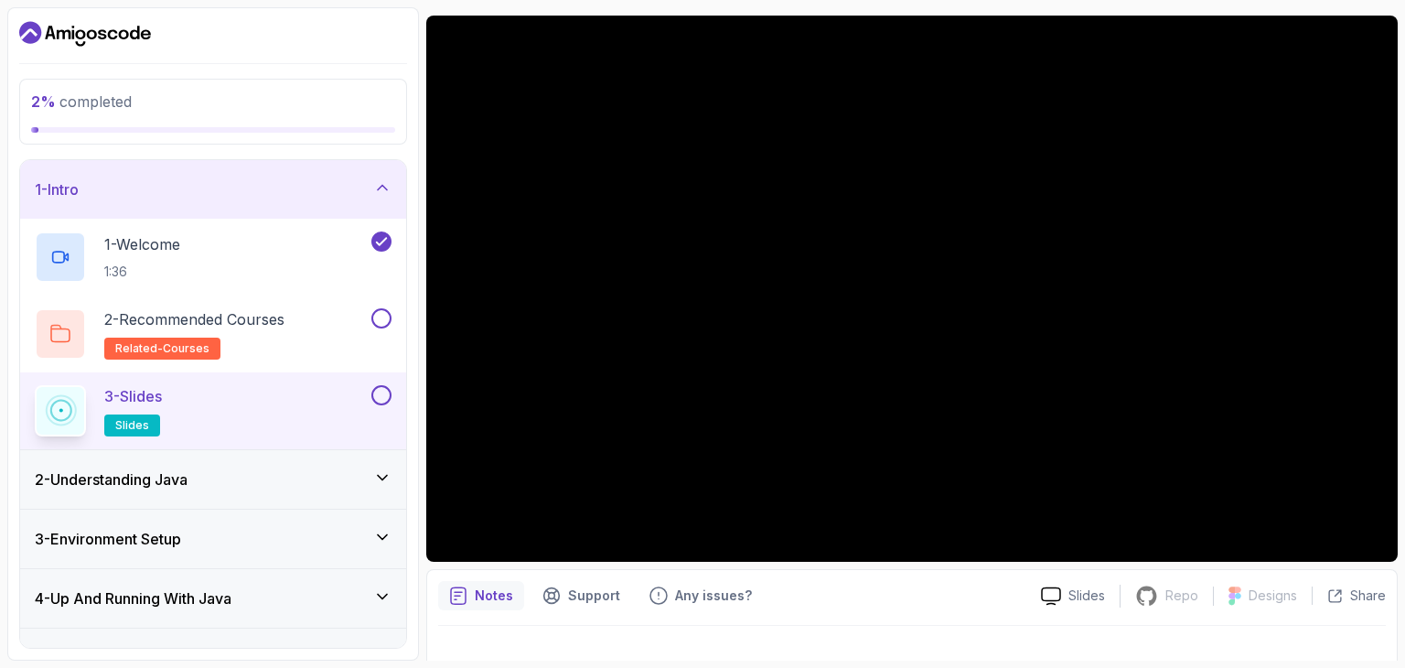
scroll to position [176, 0]
